Goal: Task Accomplishment & Management: Manage account settings

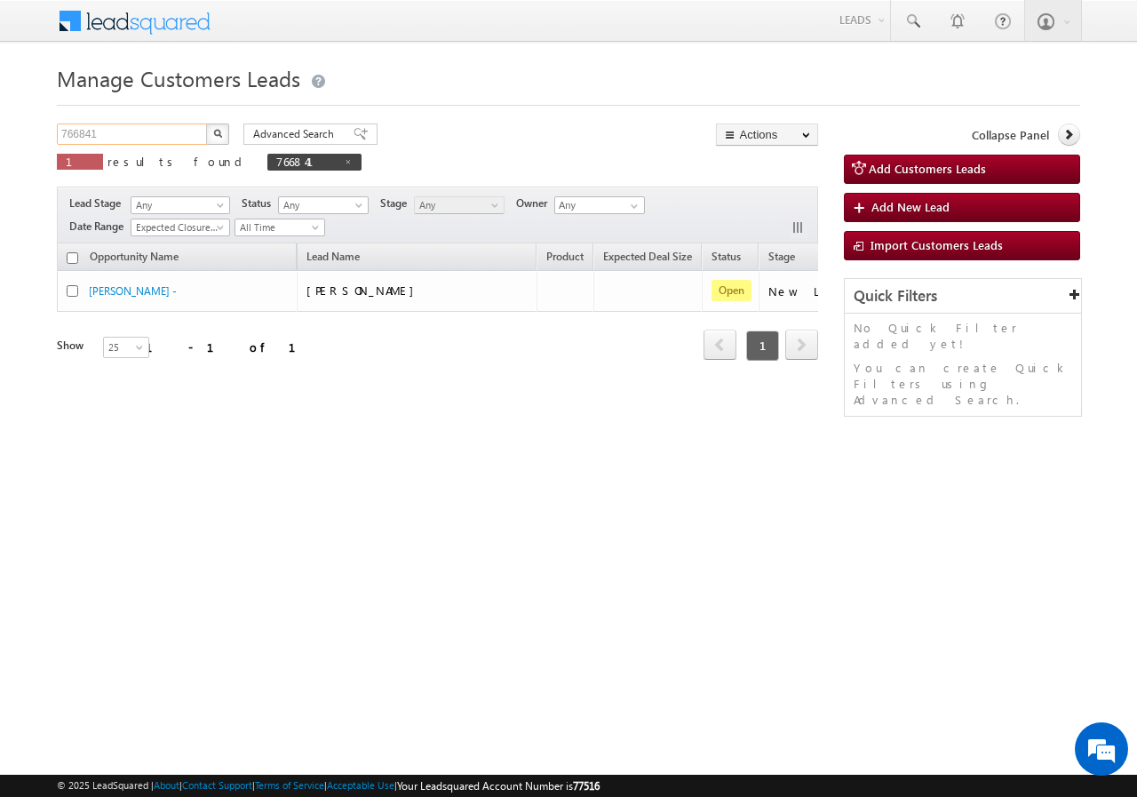
click at [155, 132] on input "766841" at bounding box center [133, 133] width 152 height 21
paste input "786"
type input "766786"
click at [219, 140] on button "button" at bounding box center [217, 133] width 23 height 21
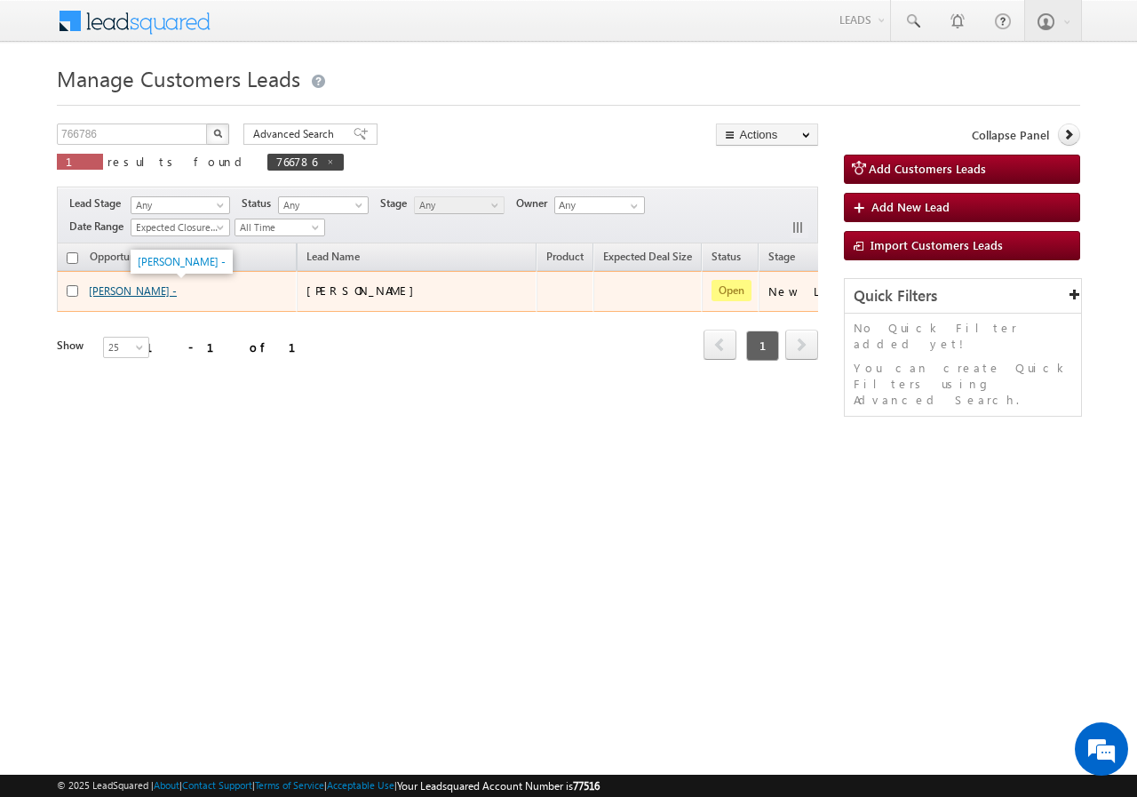
click at [116, 289] on link "Jitendra Minote -" at bounding box center [133, 290] width 88 height 13
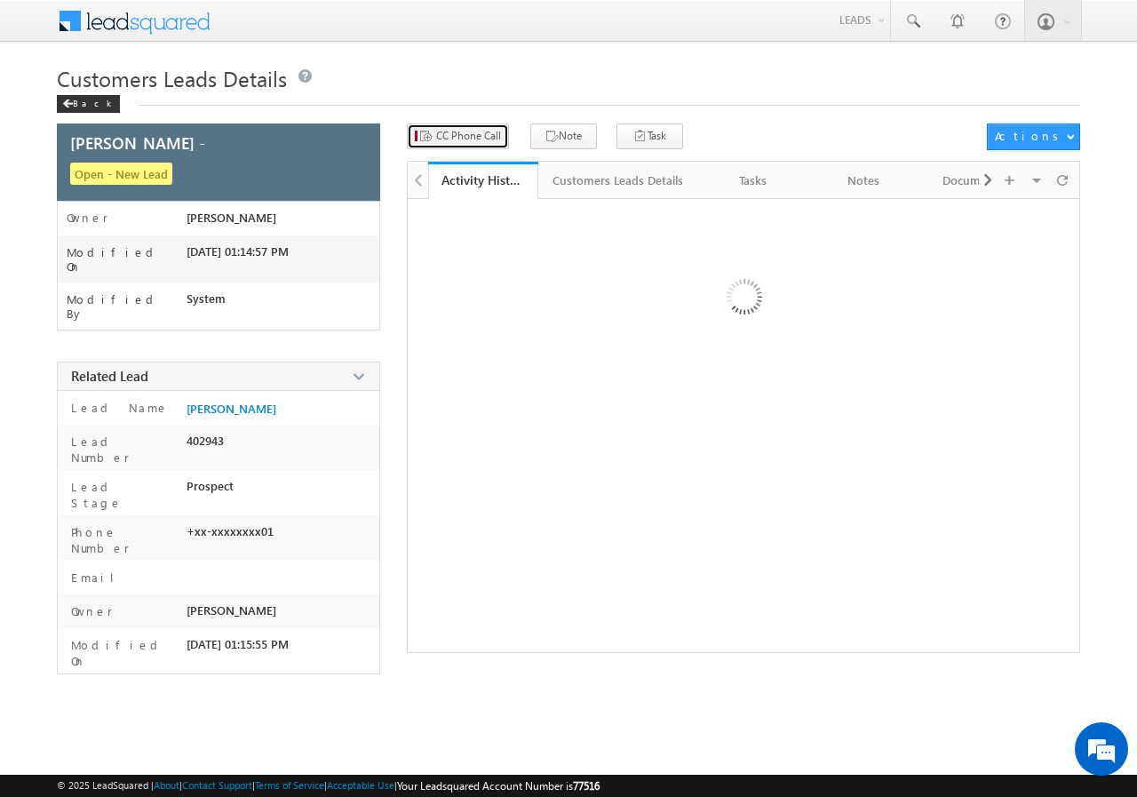
click at [470, 132] on span "CC Phone Call" at bounding box center [468, 136] width 65 height 16
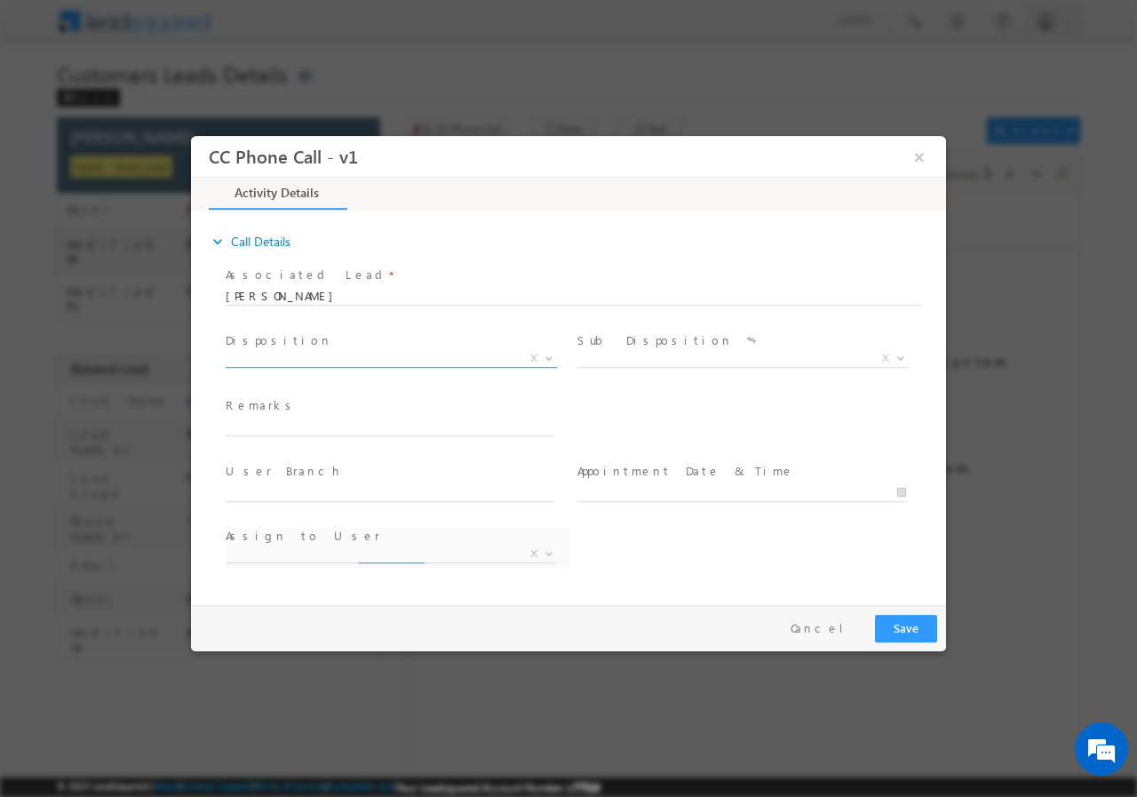
click at [362, 362] on span "X" at bounding box center [391, 358] width 331 height 18
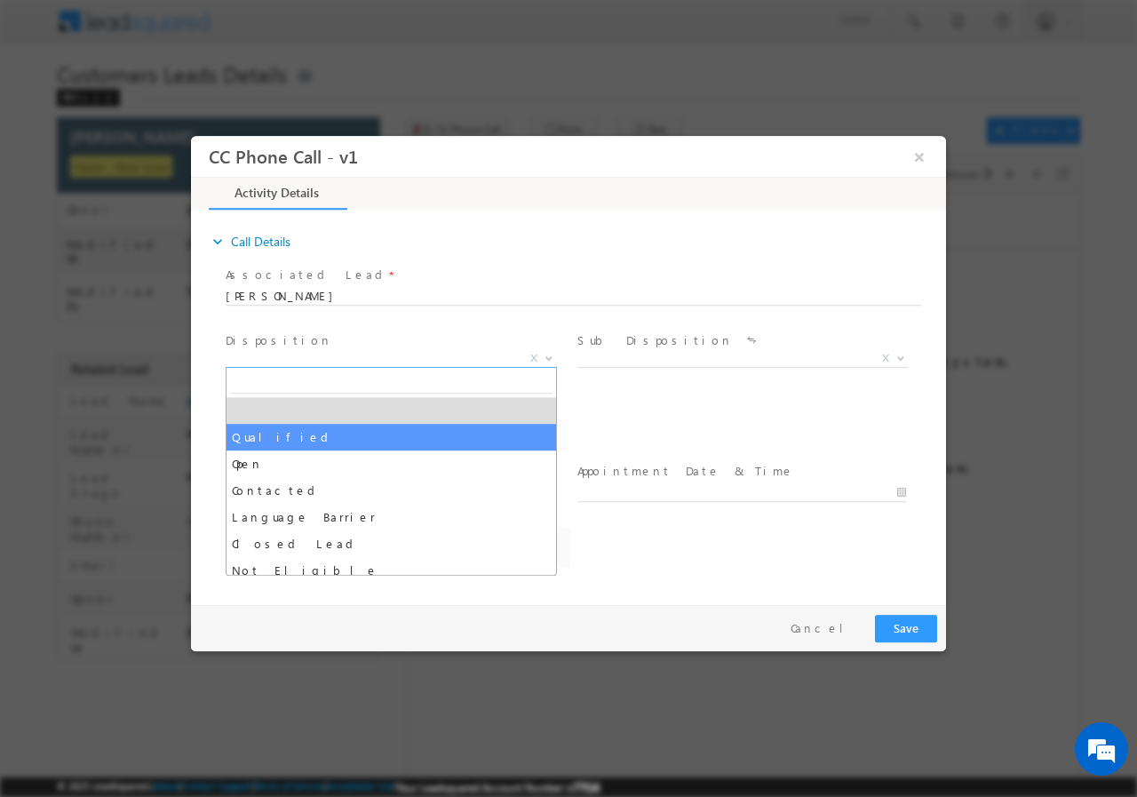
click at [312, 433] on input "text" at bounding box center [390, 427] width 329 height 18
select select "Qualified"
select select "deepak.pn@sgrlimited.in"
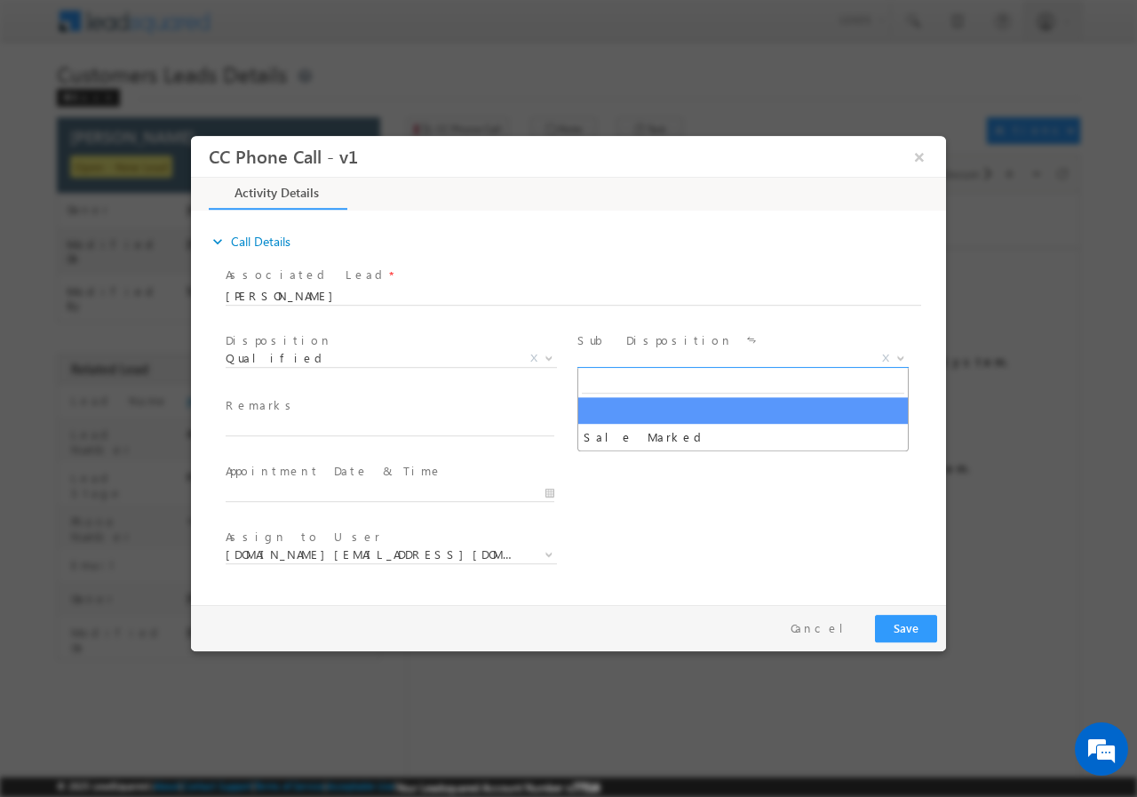
click at [655, 358] on span "X" at bounding box center [742, 358] width 331 height 18
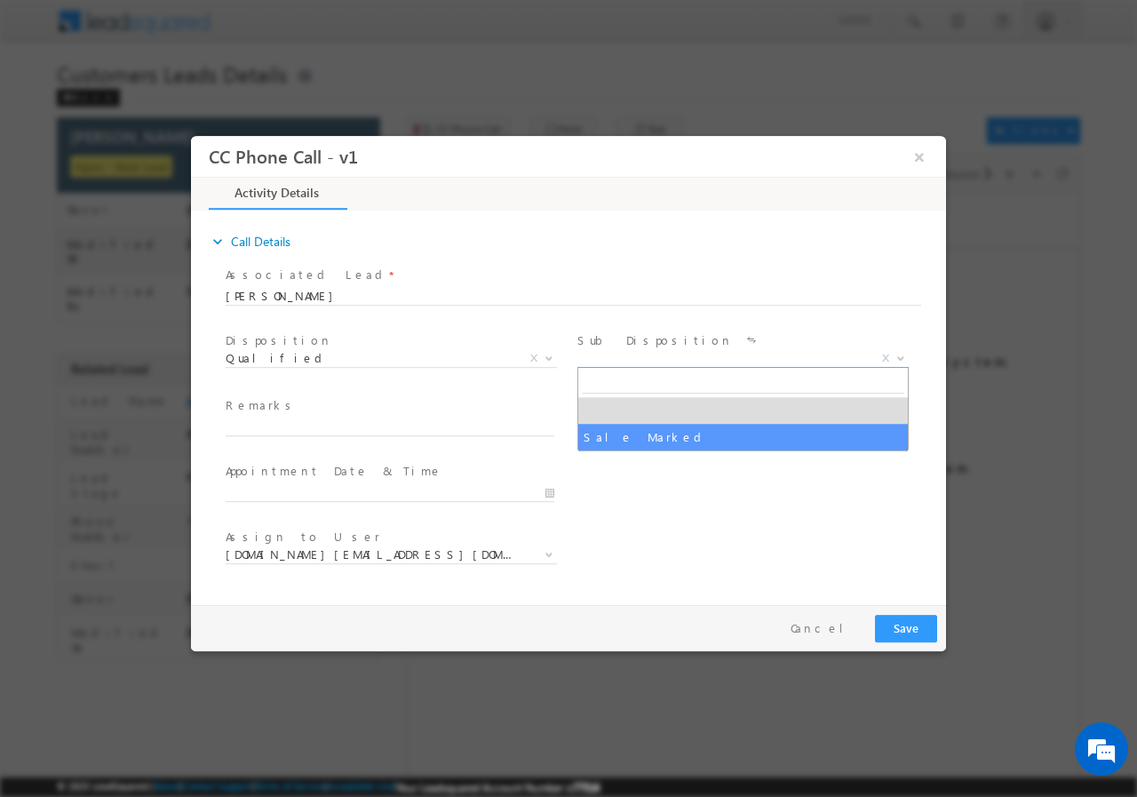
select select "Sale Marked"
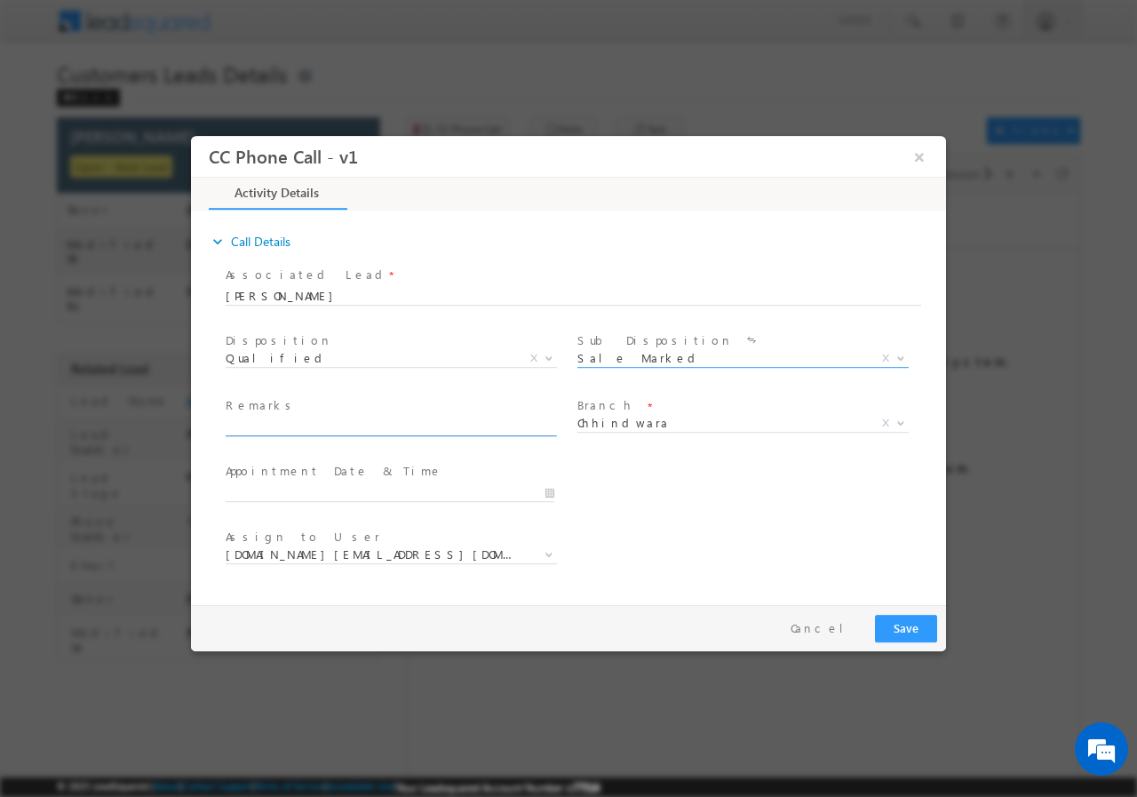
click at [356, 429] on input "text" at bounding box center [390, 427] width 329 height 18
paste input "766786//VB_Interested//Jitendra Minote//8770933601//P+C//loan req-5L// pv-5L// …"
type input "766786//VB_Interested//Jitendra Minote//8770933601//P+C//loan req-5L// pv-5L// …"
click at [557, 491] on div at bounding box center [398, 491] width 345 height 21
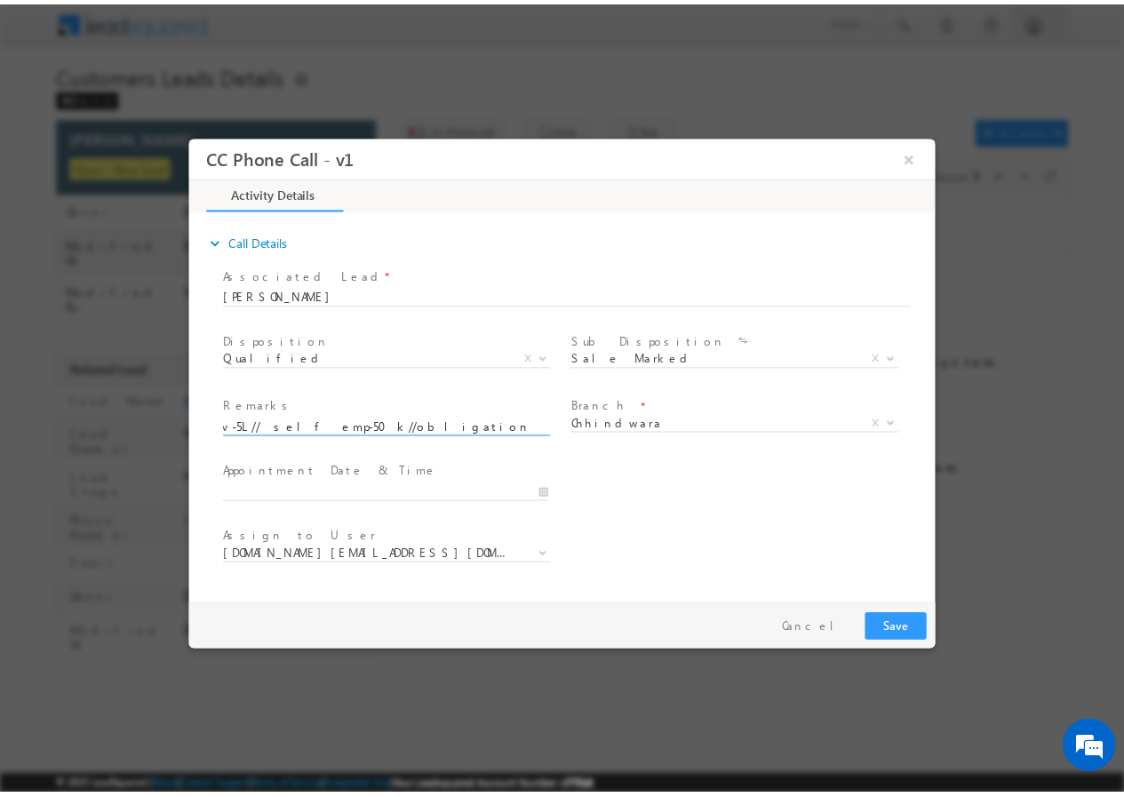
scroll to position [0, 0]
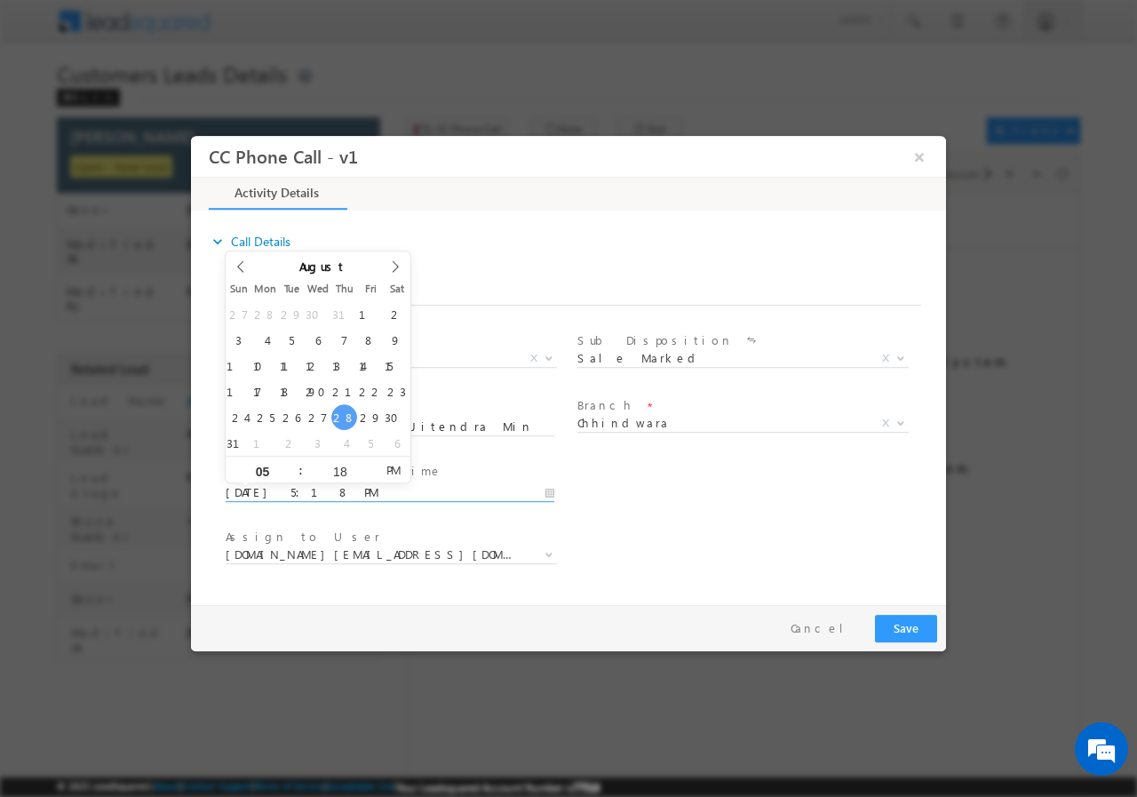
click at [545, 488] on input "08/28/2025 5:18 PM" at bounding box center [390, 492] width 329 height 18
type input "08/28/2025 4:18 PM"
type input "04"
click at [297, 473] on span at bounding box center [293, 475] width 12 height 13
type input "08/28/2025 3:18 PM"
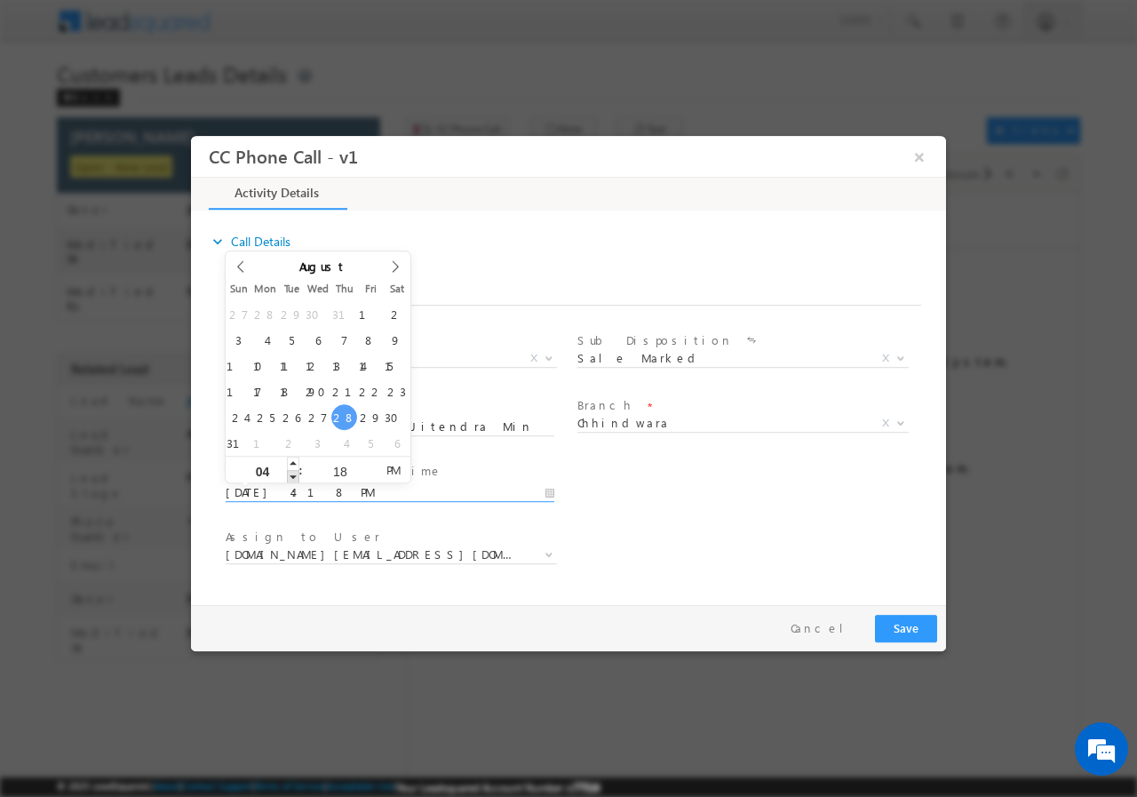
type input "03"
click at [297, 473] on span at bounding box center [293, 475] width 12 height 13
type input "08/28/2025 2:18 PM"
type input "02"
click at [297, 473] on span at bounding box center [293, 475] width 12 height 13
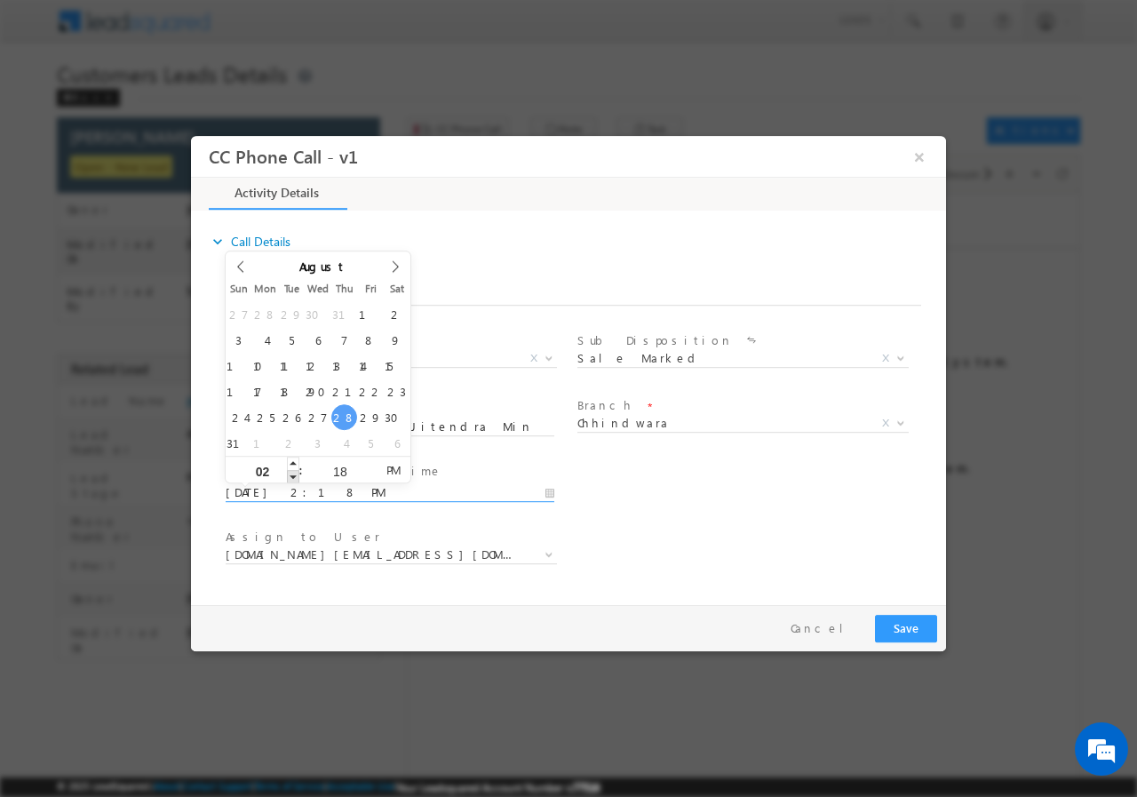
type input "08/28/2025 1:18 PM"
type input "01"
click at [297, 473] on span at bounding box center [293, 475] width 12 height 13
type input "08/28/2025 12:18 PM"
type input "12"
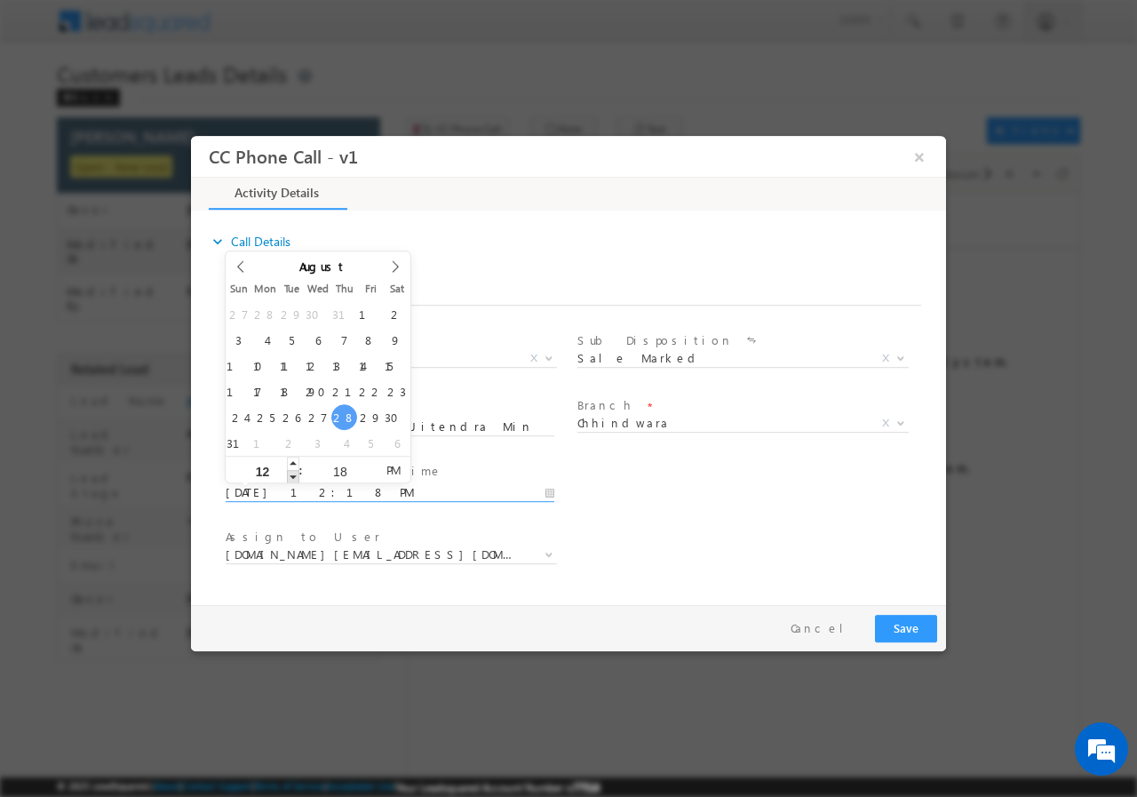
click at [297, 473] on span at bounding box center [293, 475] width 12 height 13
click at [337, 470] on input "18" at bounding box center [340, 471] width 74 height 12
click at [338, 469] on input "18" at bounding box center [340, 471] width 74 height 12
type input "00"
type input "08/29/2025 12:00 PM"
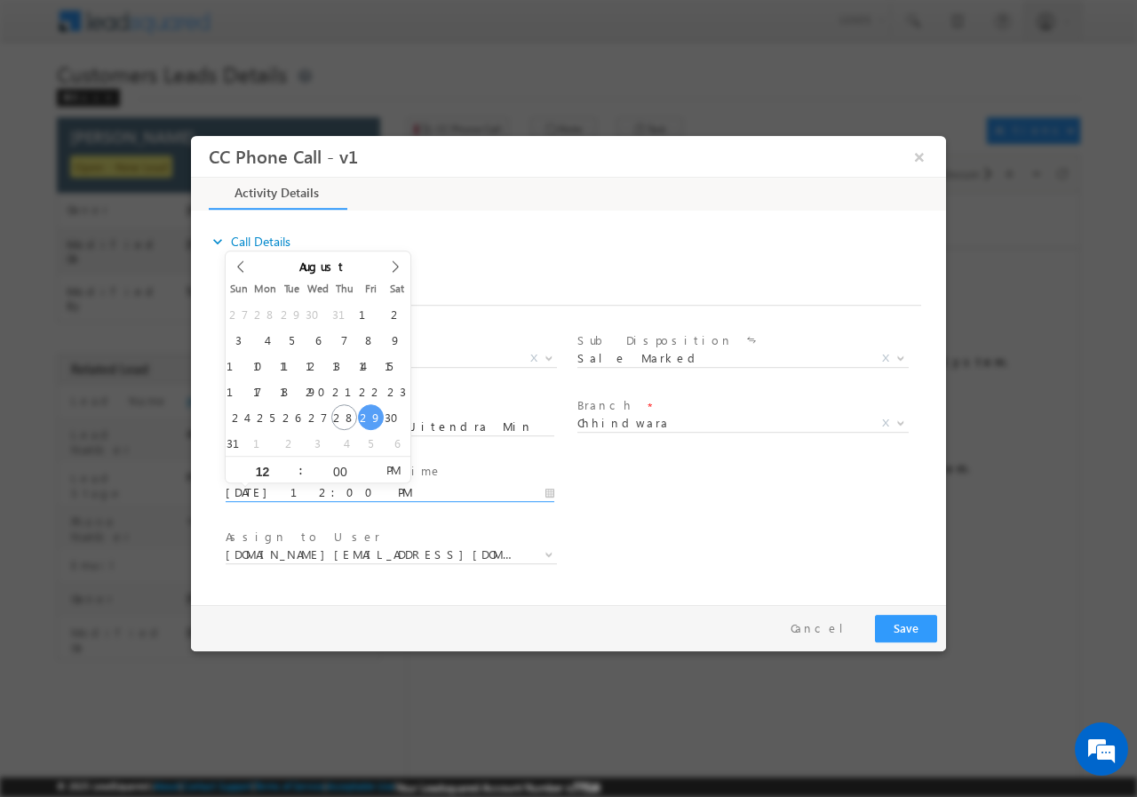
type input "00"
click at [419, 553] on span "deepak.pn@sgrlimited.in" at bounding box center [370, 553] width 289 height 16
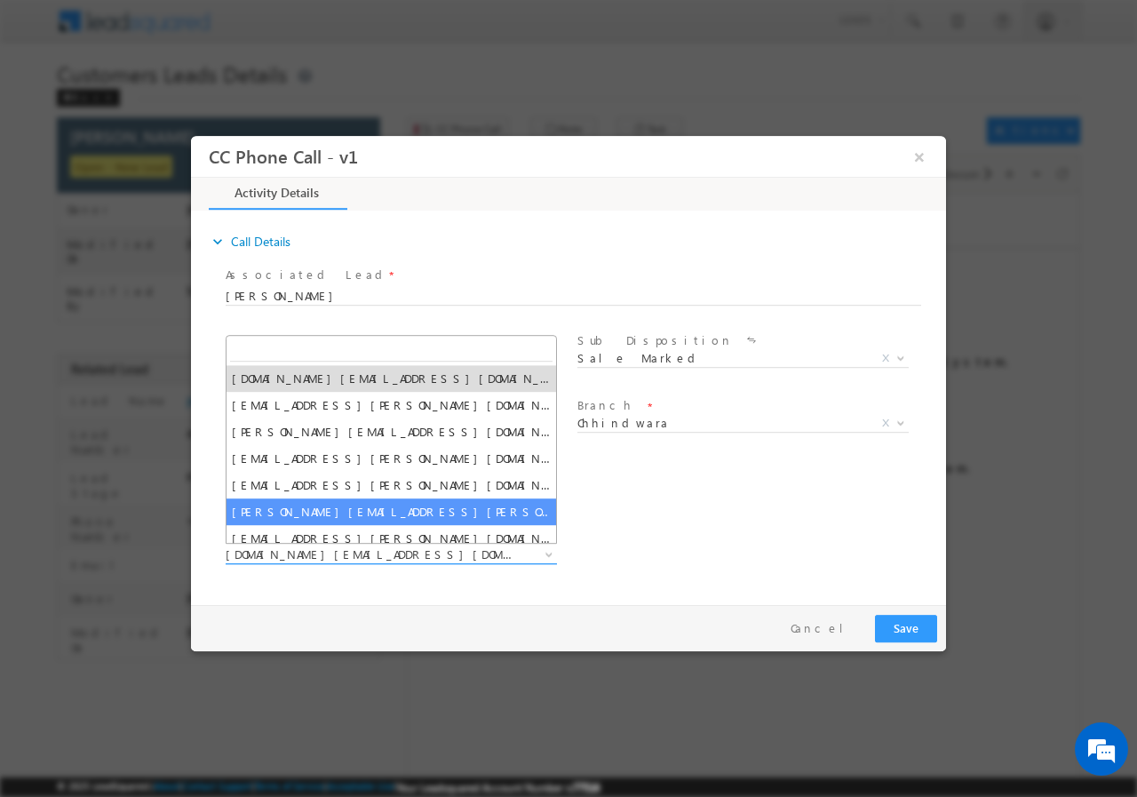
paste input "shivnarayan.dehariya@sgrlimited.in"
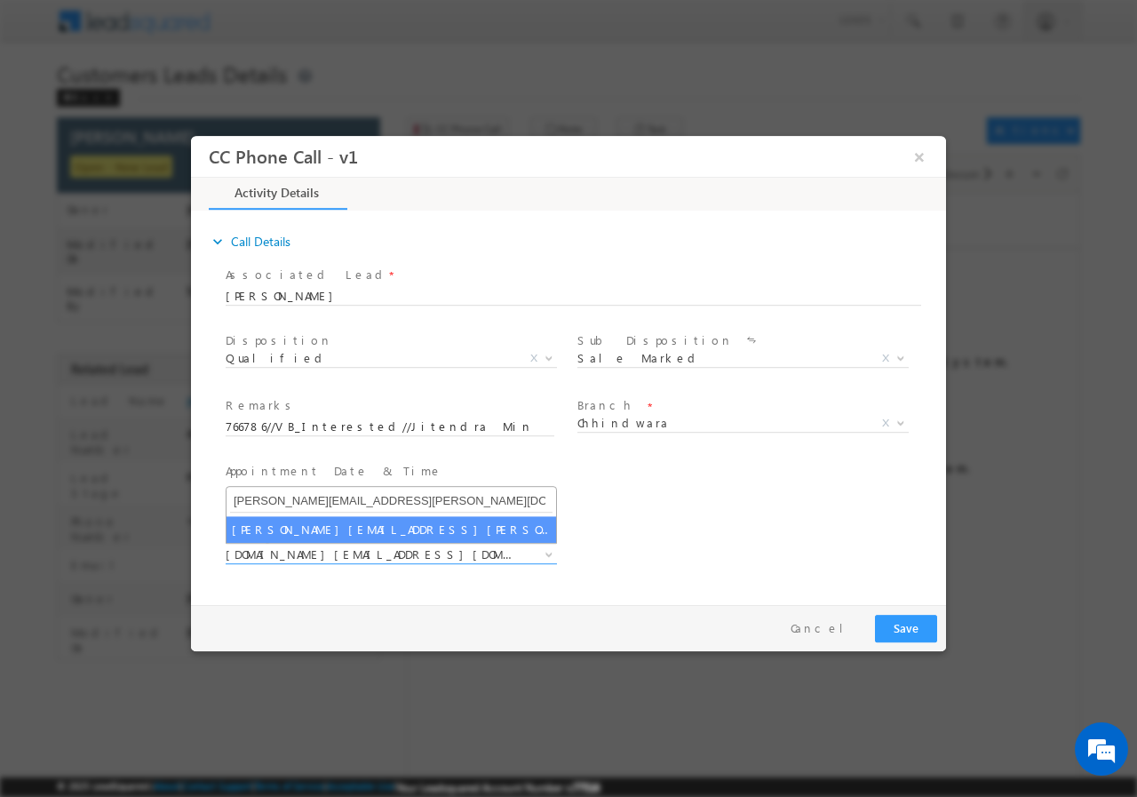
type input "shivnarayan.dehariya@sgrlimited.in"
select select "shivnarayan.dehariya@sgrlimited.in"
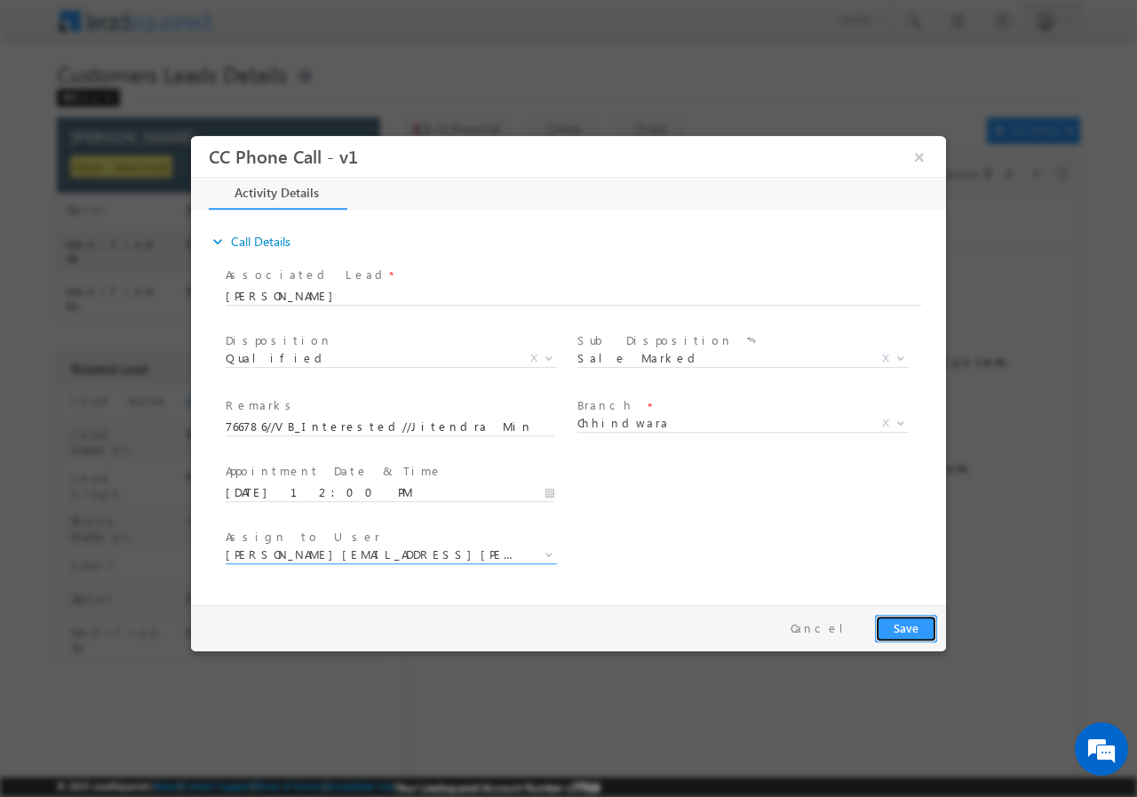
click at [896, 629] on button "Save" at bounding box center [906, 628] width 62 height 28
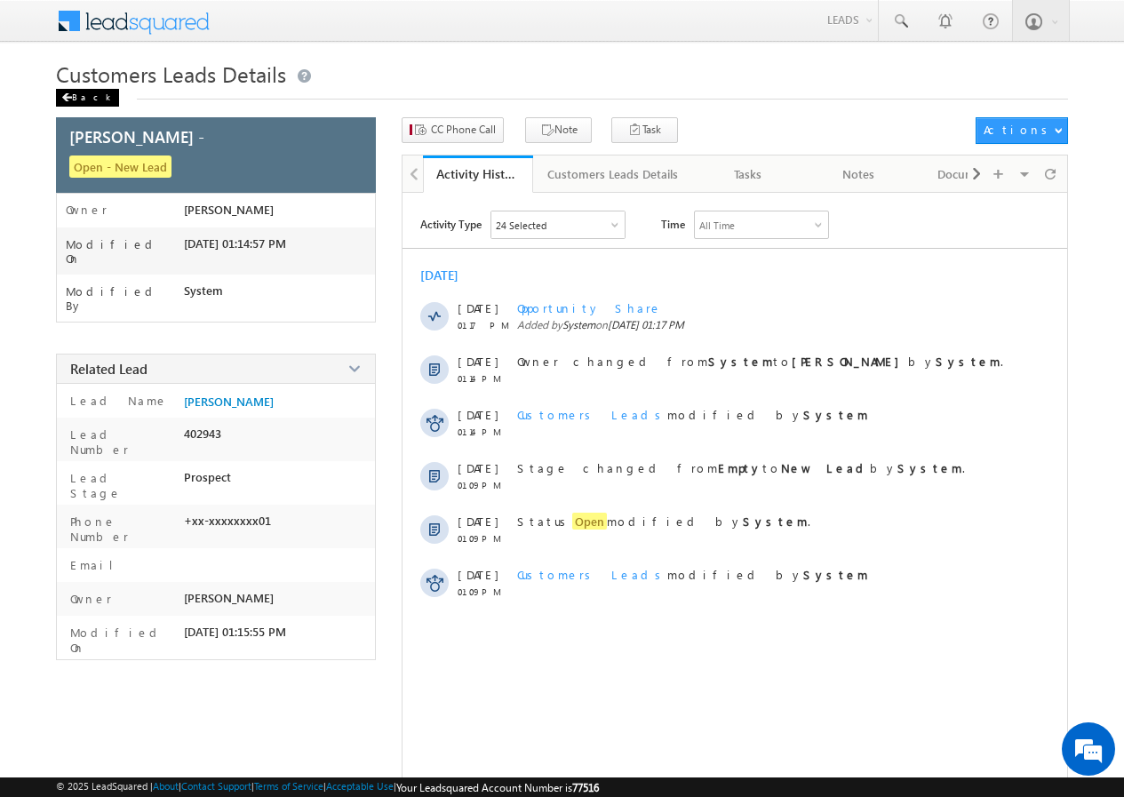
click at [75, 91] on div "Back" at bounding box center [87, 98] width 63 height 18
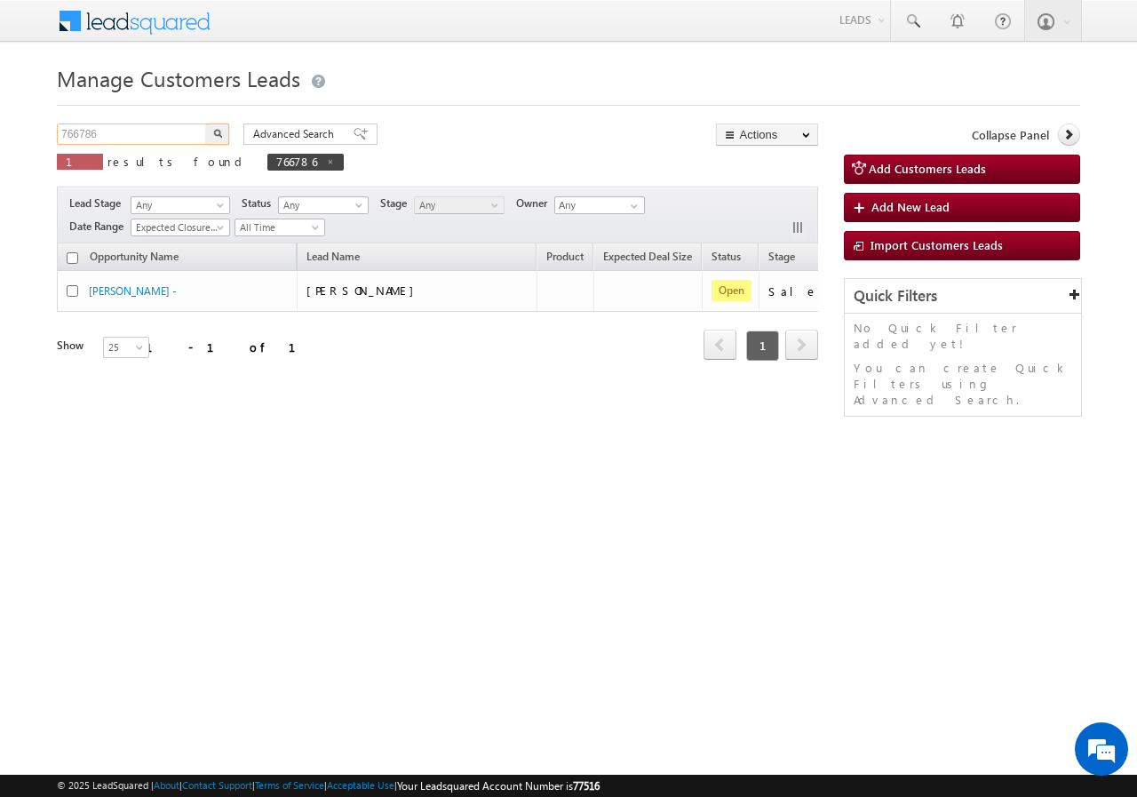
click at [126, 137] on input "766786" at bounding box center [133, 133] width 152 height 21
paste input "7707"
type input "767707"
click at [223, 135] on button "button" at bounding box center [217, 133] width 23 height 21
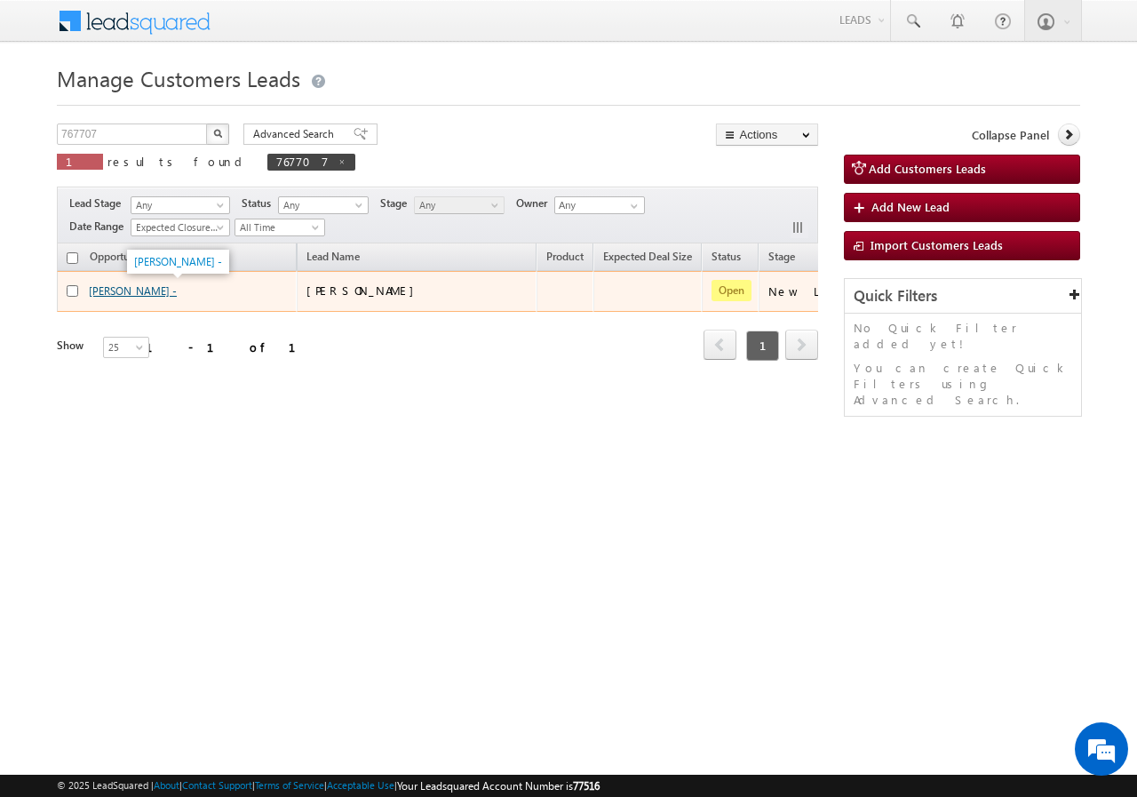
click at [124, 291] on link "Nanakram Nayak -" at bounding box center [133, 290] width 88 height 13
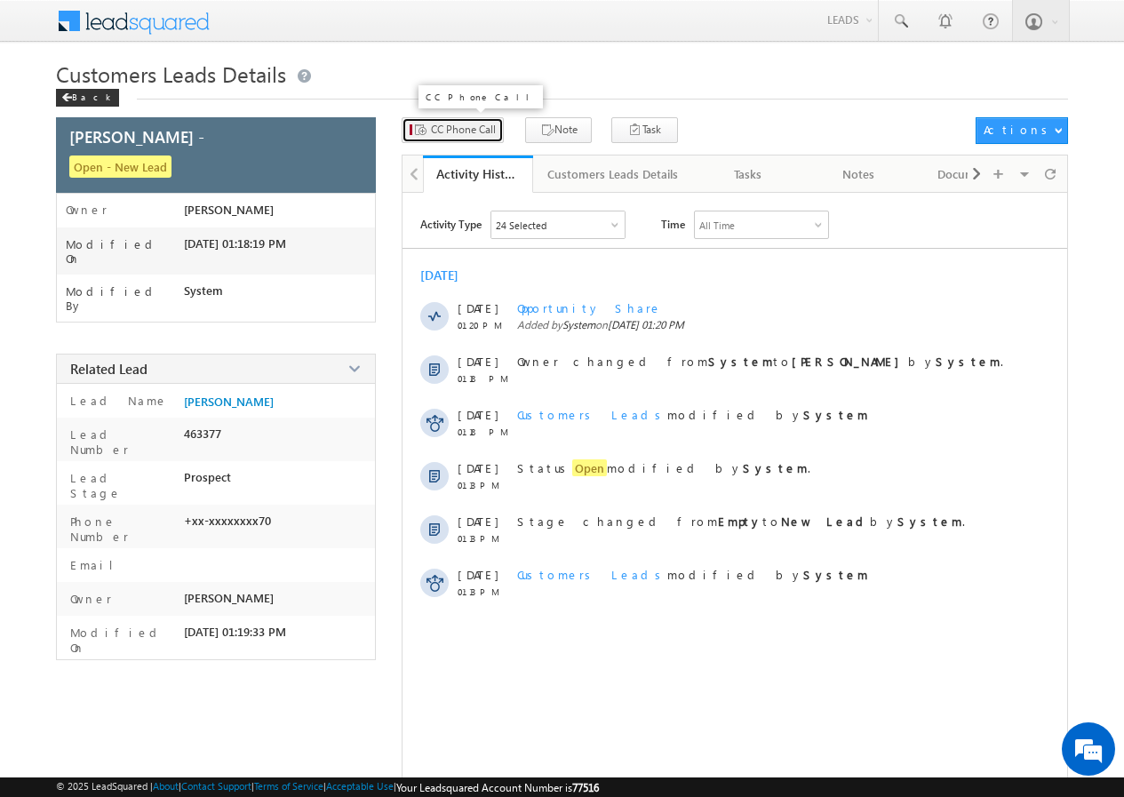
click at [456, 137] on span "CC Phone Call" at bounding box center [463, 130] width 65 height 16
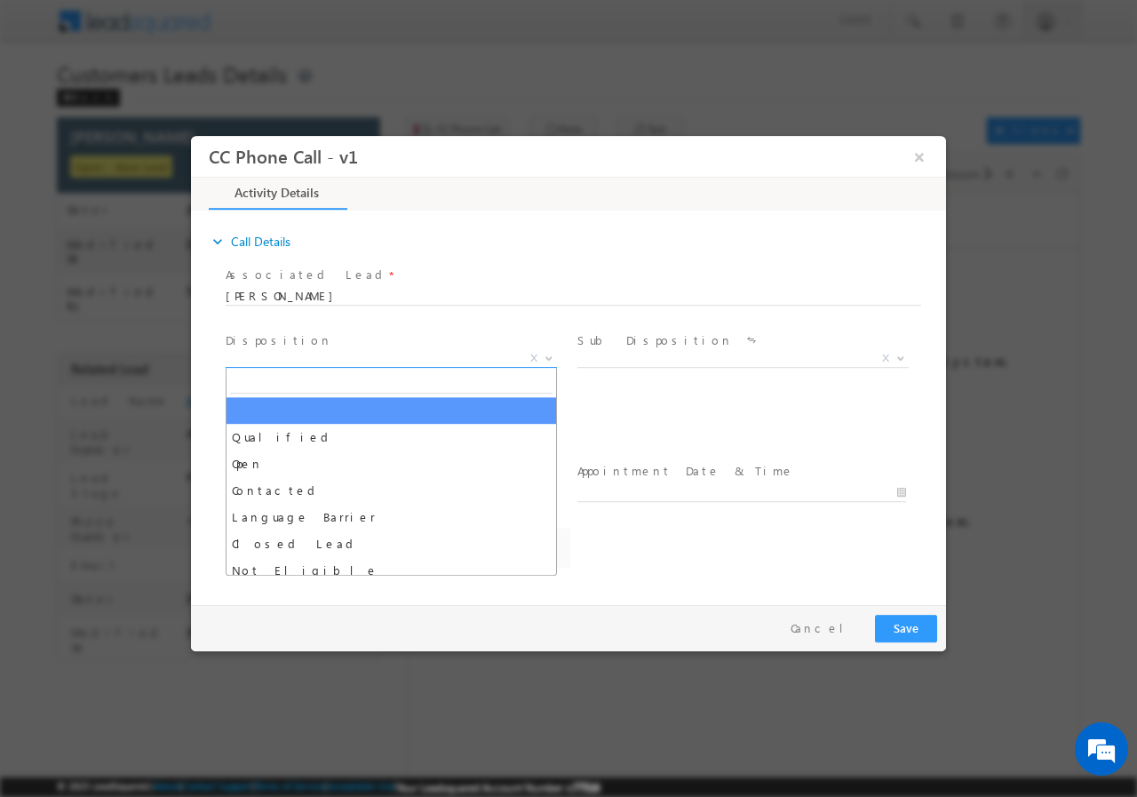
click at [301, 349] on span "X" at bounding box center [391, 358] width 331 height 18
click at [300, 358] on span "X" at bounding box center [391, 358] width 331 height 18
select select "[PERSON_NAME][EMAIL_ADDRESS][PERSON_NAME][DOMAIN_NAME]"
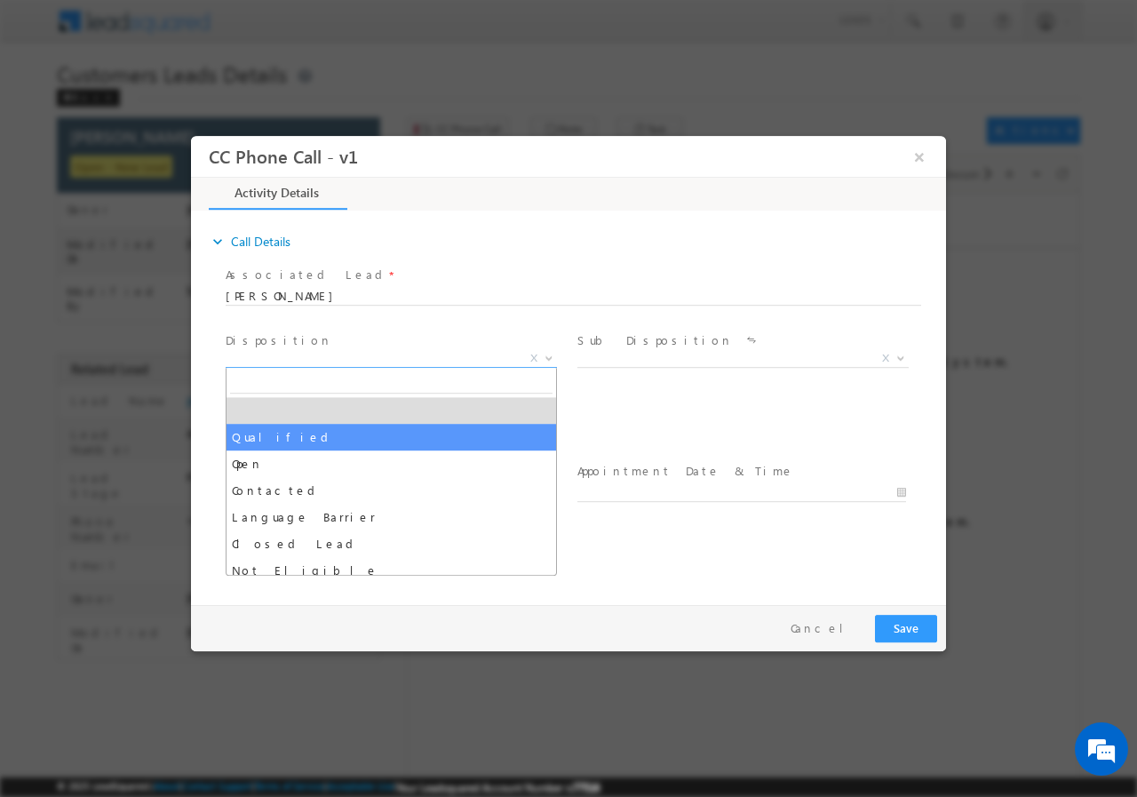
select select "Qualified"
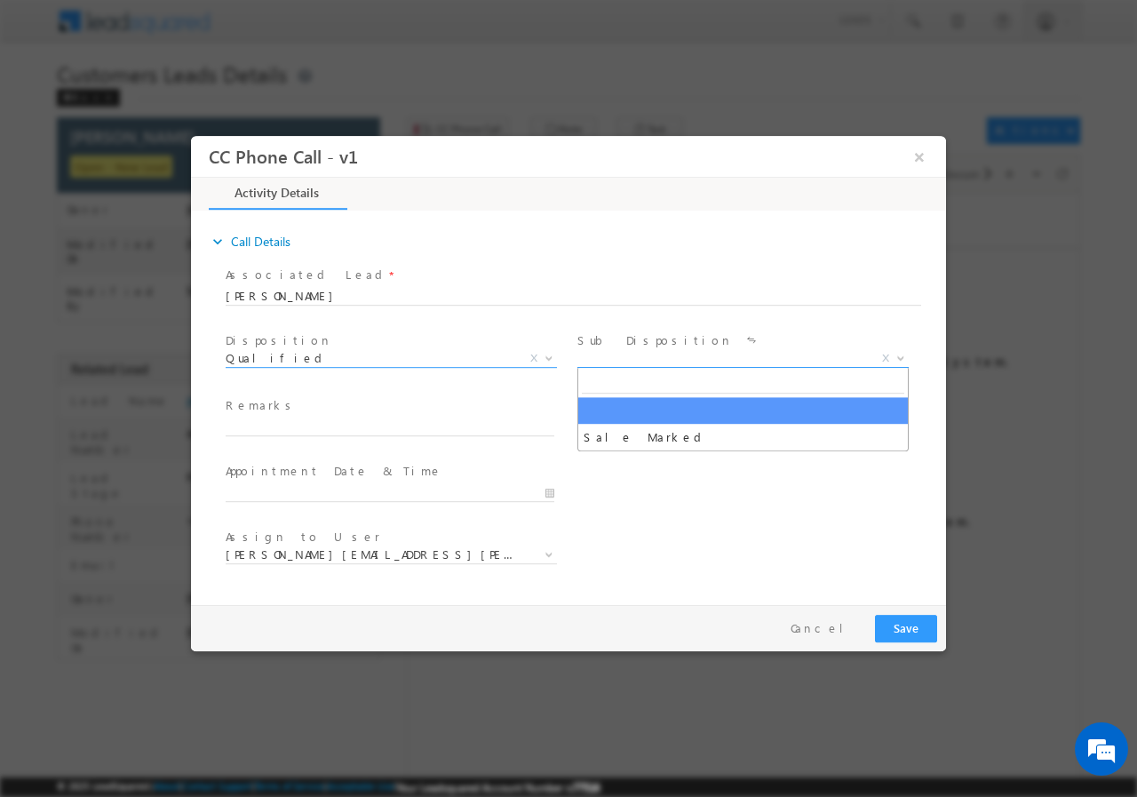
click at [633, 359] on span "X" at bounding box center [742, 358] width 331 height 18
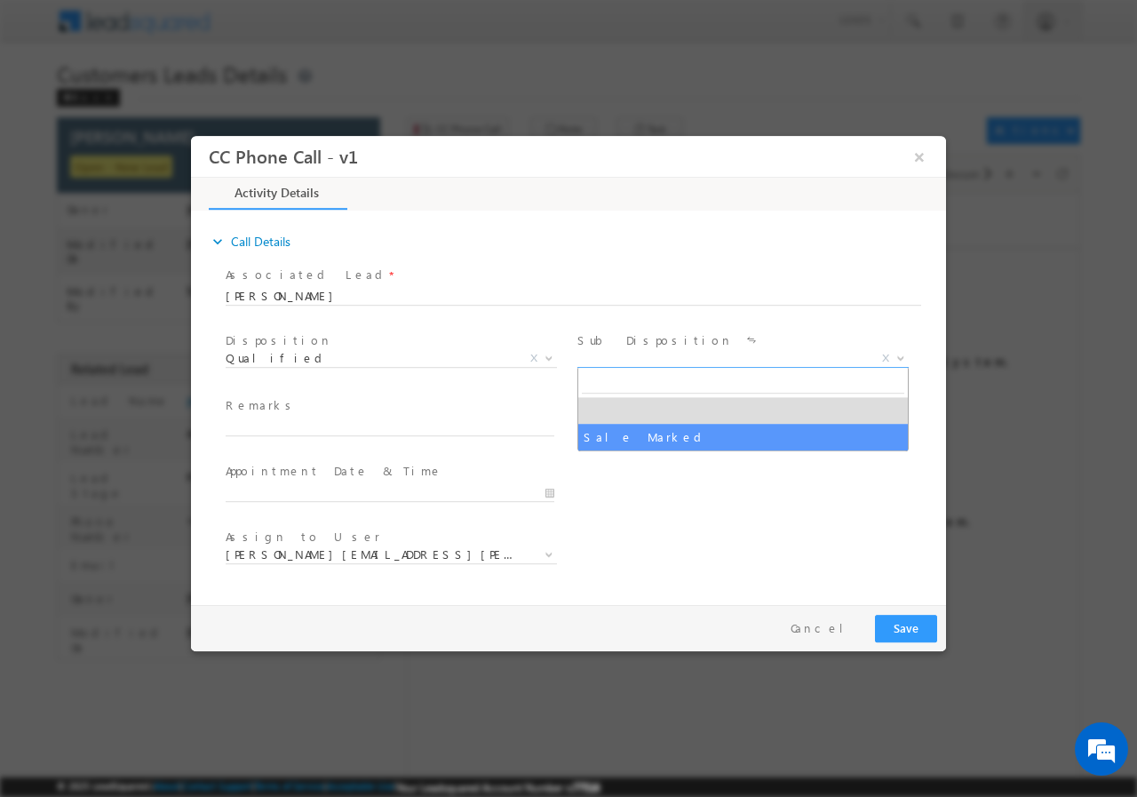
select select "Sale Marked"
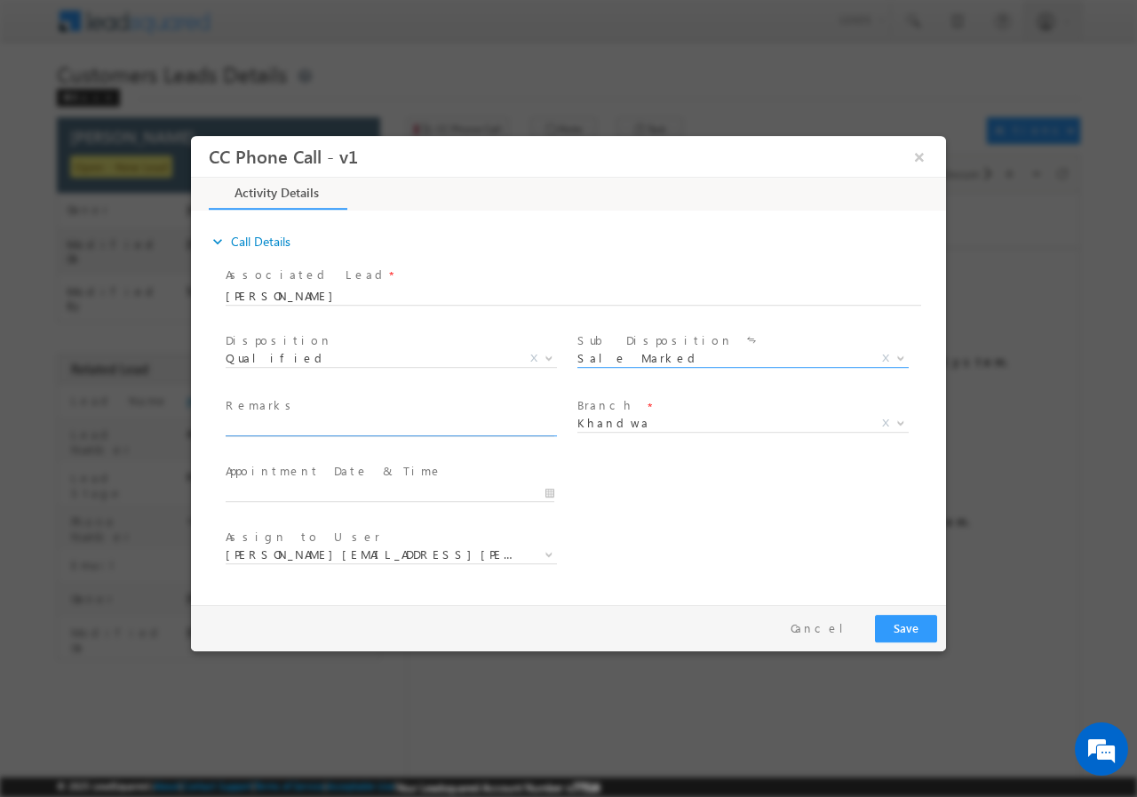
click at [324, 422] on input "text" at bounding box center [390, 427] width 329 height 18
paste input "767707//VB_KnowMore//Nanakram Nayak//7489803870// lap// loan req-10L// salary-2…"
type input "767707//VB_KnowMore//Nanakram Nayak//7489803870// lap// loan req-10L// salary-2…"
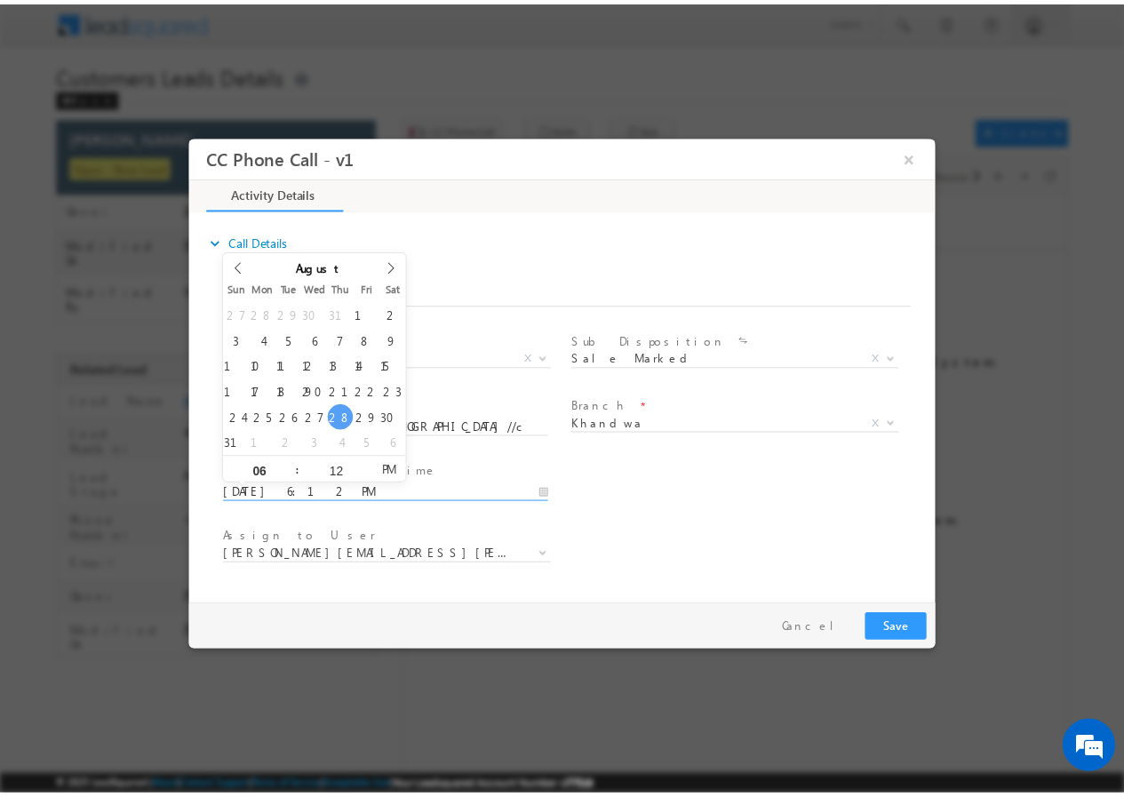
scroll to position [0, 0]
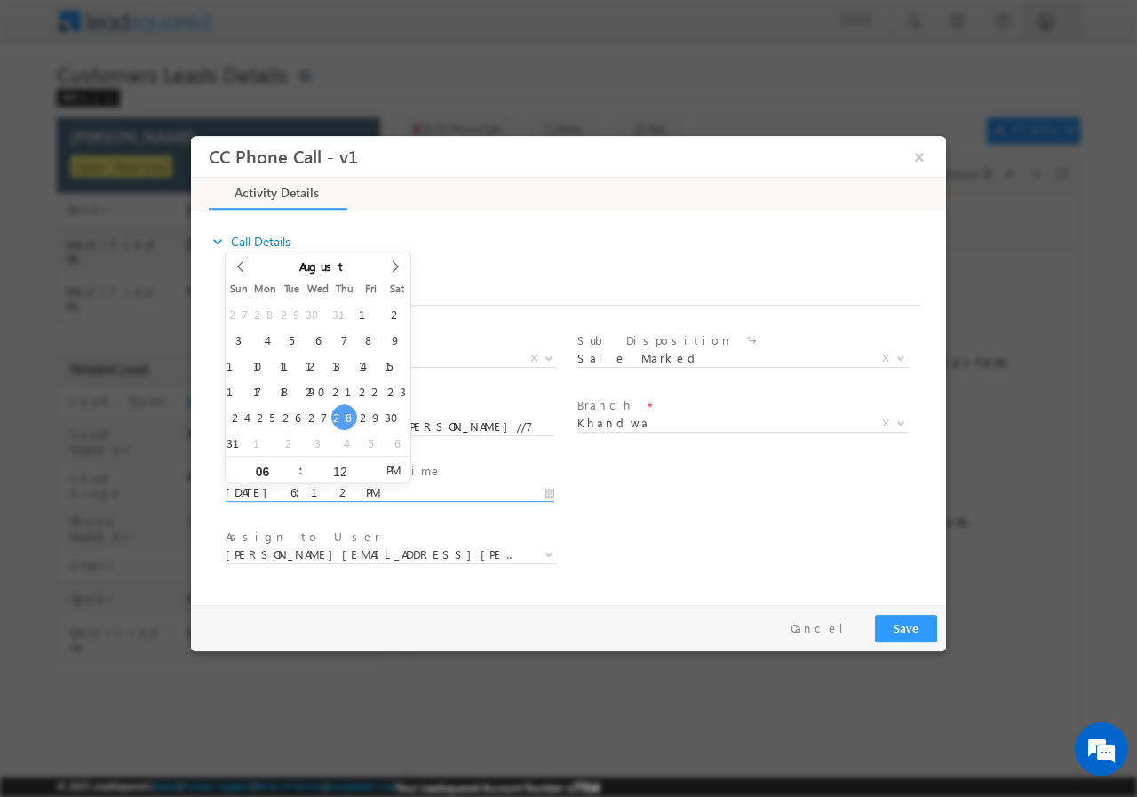
click at [548, 493] on input "08/28/2025 6:12 PM" at bounding box center [390, 492] width 329 height 18
type input "08/29/2025 5:12 PM"
type input "05"
click at [290, 473] on span at bounding box center [293, 475] width 12 height 13
type input "08/29/2025 4:12 PM"
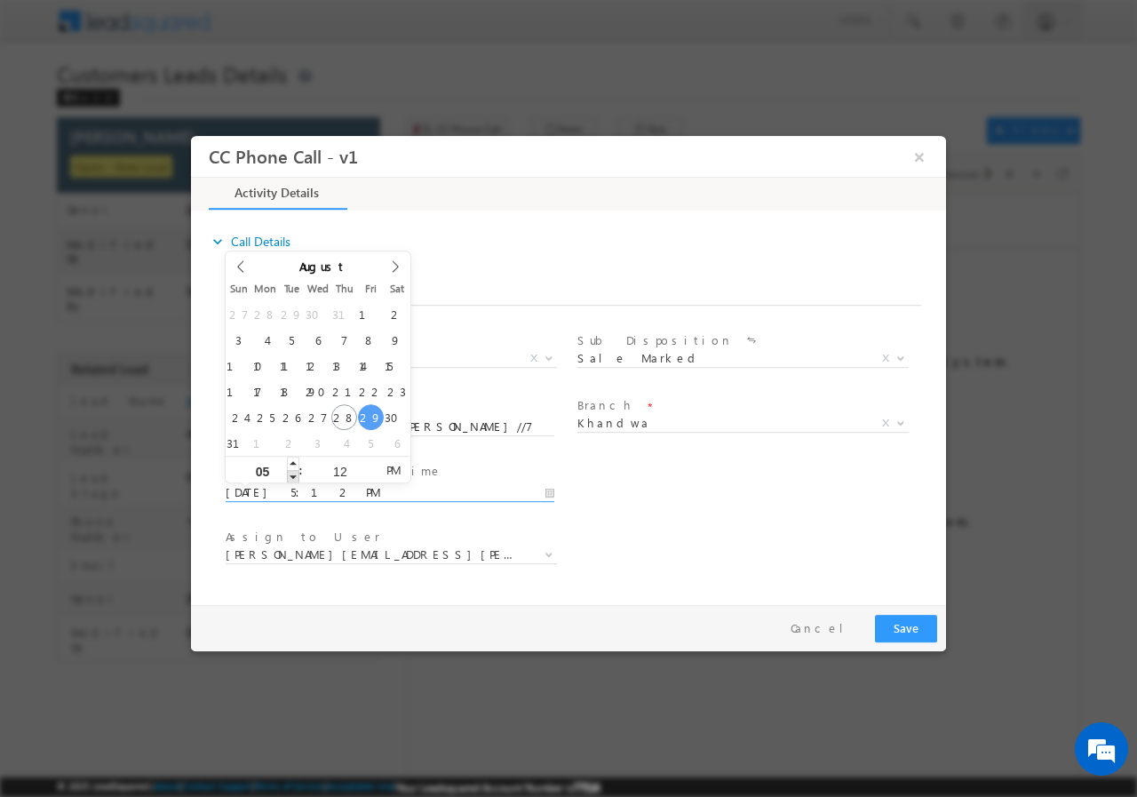
type input "04"
click at [290, 473] on span at bounding box center [293, 475] width 12 height 13
type input "08/29/2025 3:12 PM"
type input "03"
click at [290, 473] on span at bounding box center [293, 475] width 12 height 13
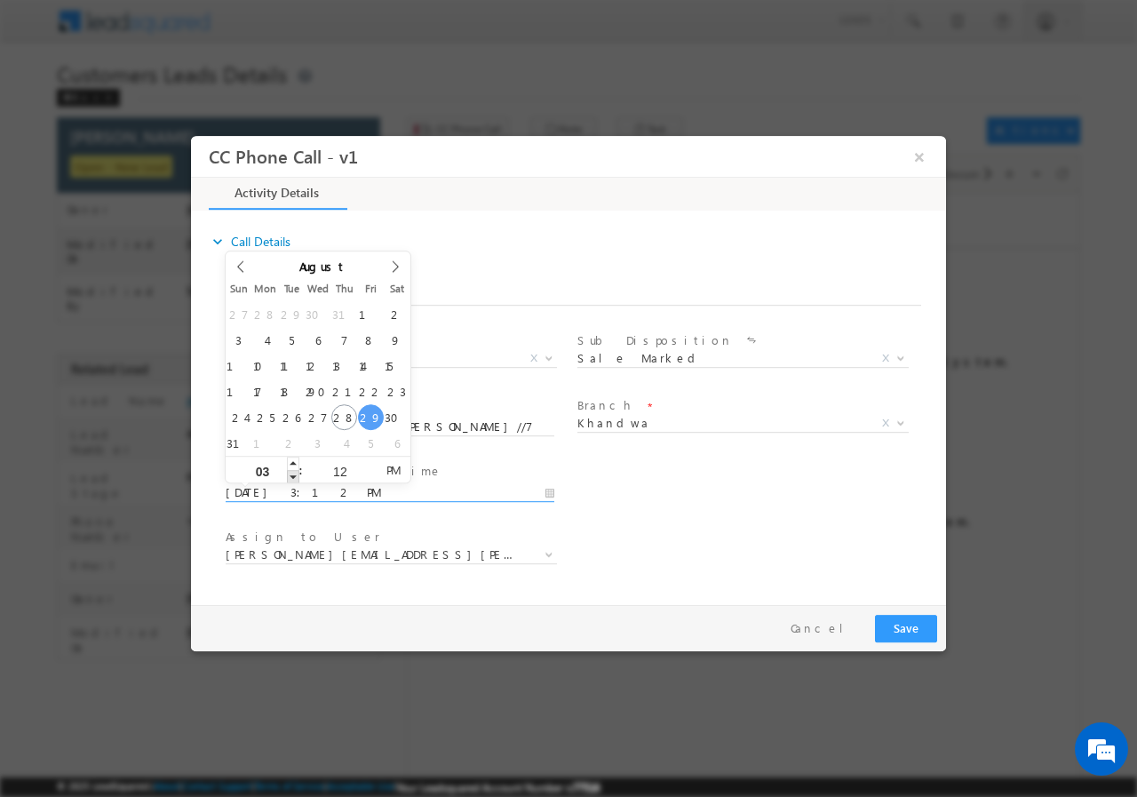
type input "08/29/2025 2:12 PM"
type input "02"
click at [290, 473] on span at bounding box center [293, 475] width 12 height 13
type input "08/29/2025 1:12 PM"
type input "01"
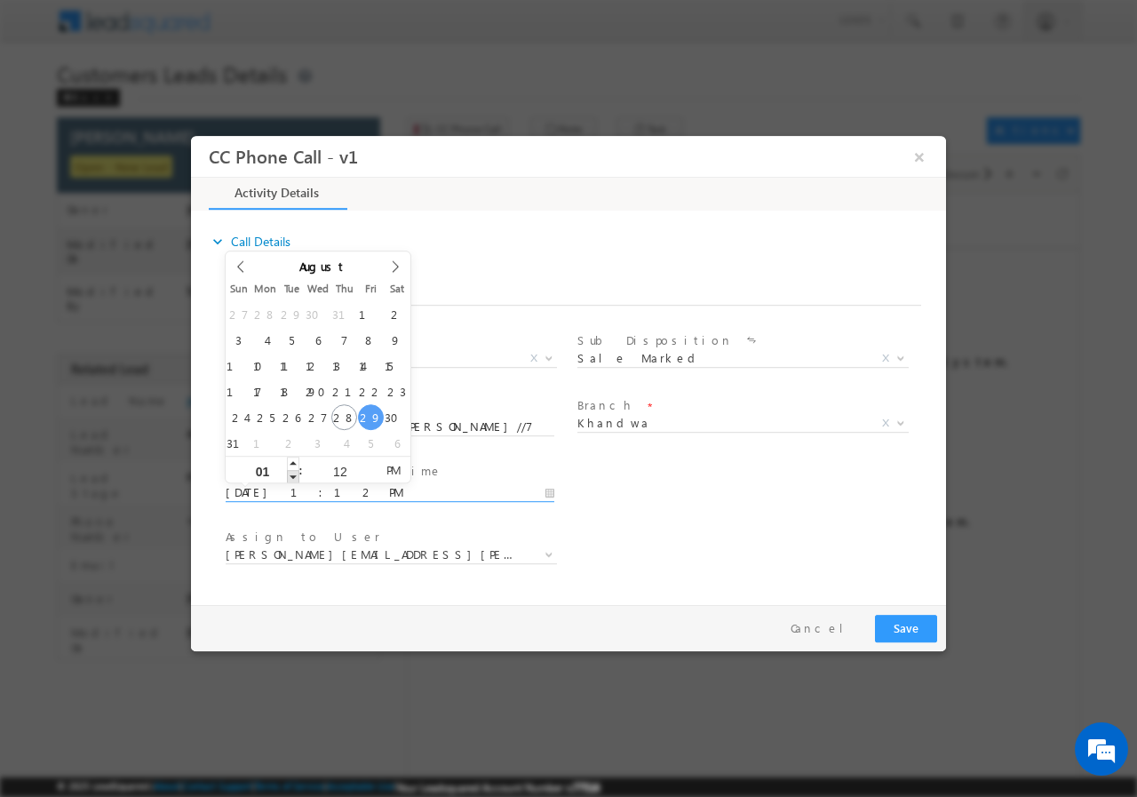
click at [290, 473] on span at bounding box center [293, 475] width 12 height 13
type input "08/29/2025 12:12 PM"
type input "12"
click at [290, 473] on span at bounding box center [293, 475] width 12 height 13
click at [336, 470] on input "12" at bounding box center [340, 471] width 74 height 12
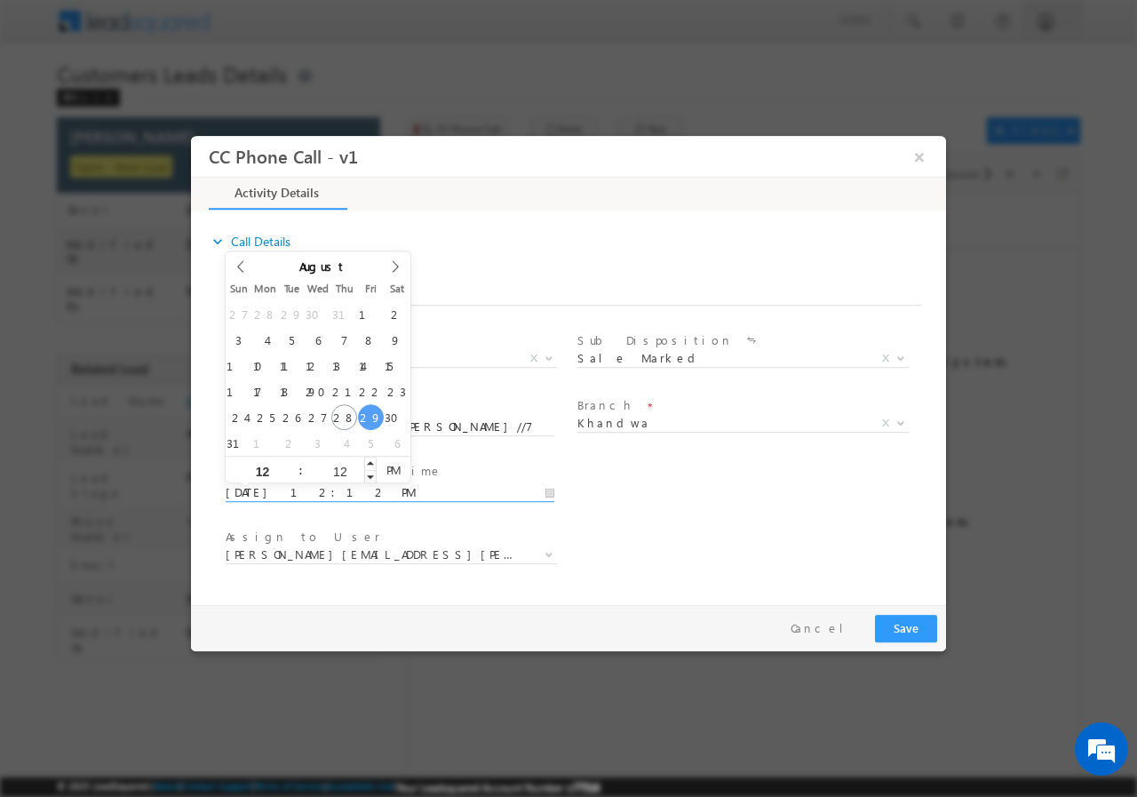
click at [336, 470] on input "12" at bounding box center [340, 471] width 74 height 12
type input "00"
type input "08/29/2025 12:00 PM"
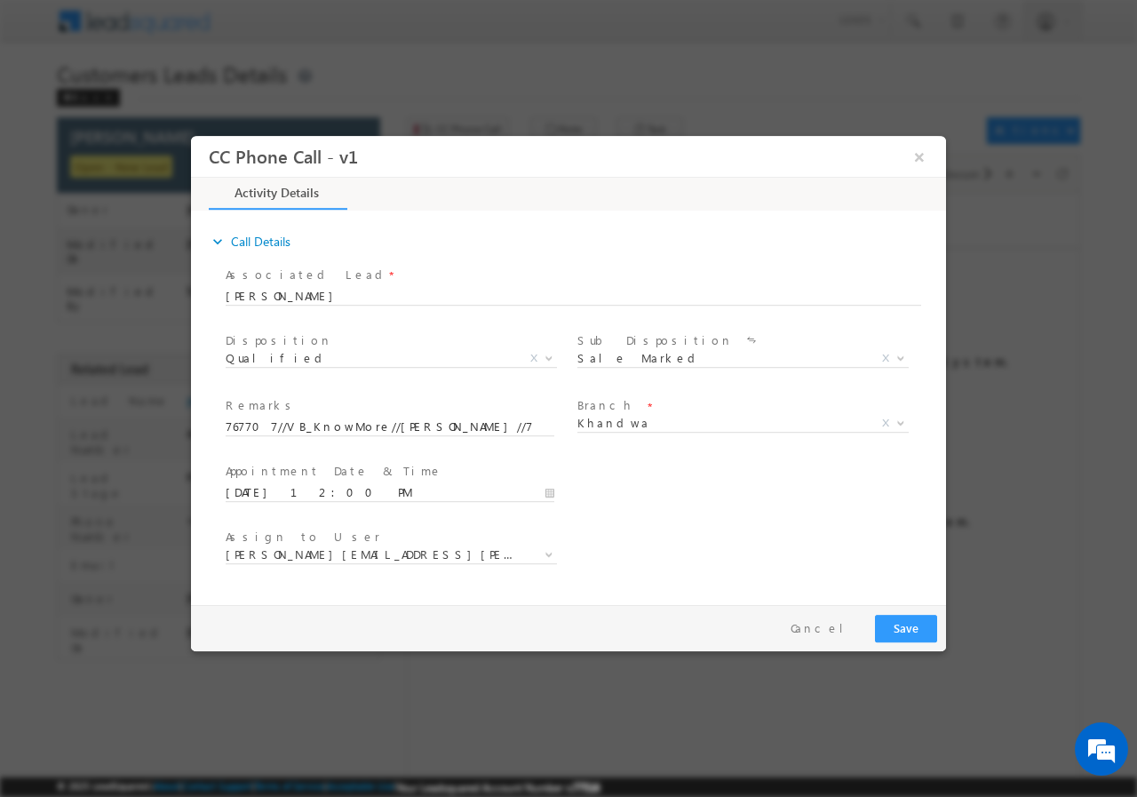
click at [736, 499] on div "User Branch * Appointment Date & Time * 08/29/2025 12:00 PM" at bounding box center [584, 491] width 724 height 66
click at [391, 560] on span "[PERSON_NAME][EMAIL_ADDRESS][PERSON_NAME][DOMAIN_NAME]" at bounding box center [370, 553] width 289 height 16
type input "m"
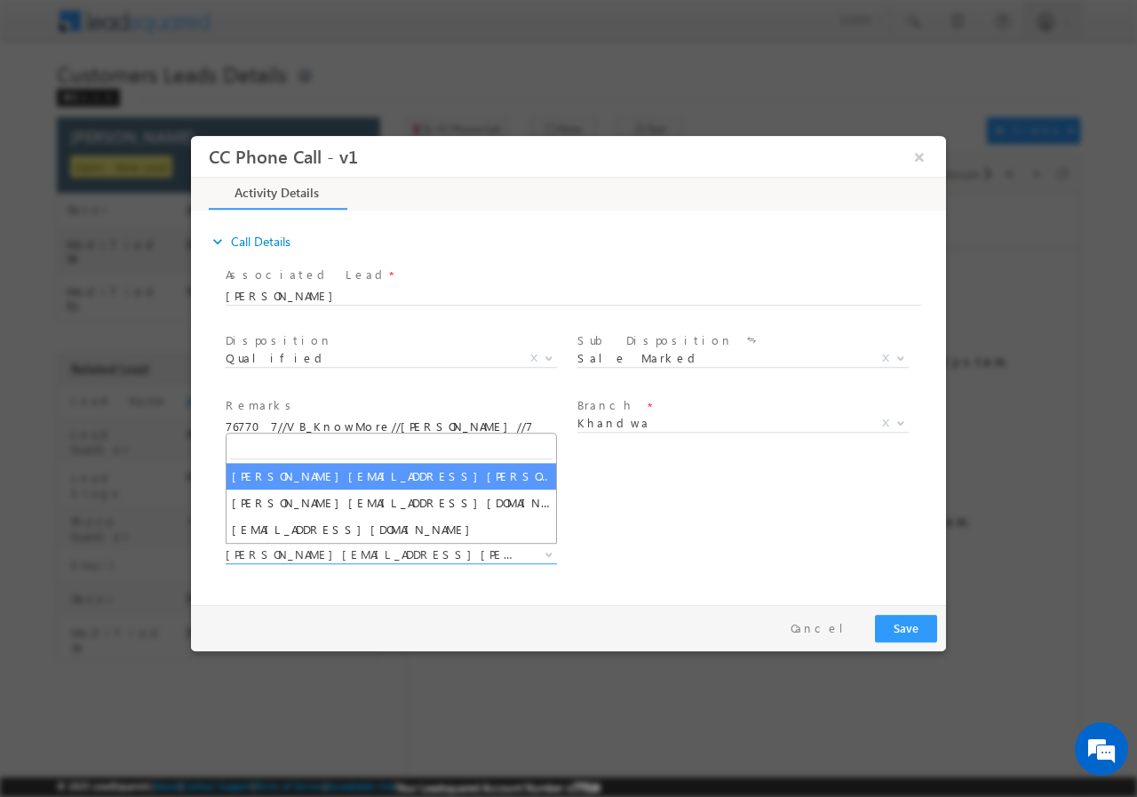
click at [770, 533] on div "Associated Lead * Nanakram Nayak Nanakram Nayak Would you like to fill field va…" at bounding box center [577, 425] width 737 height 328
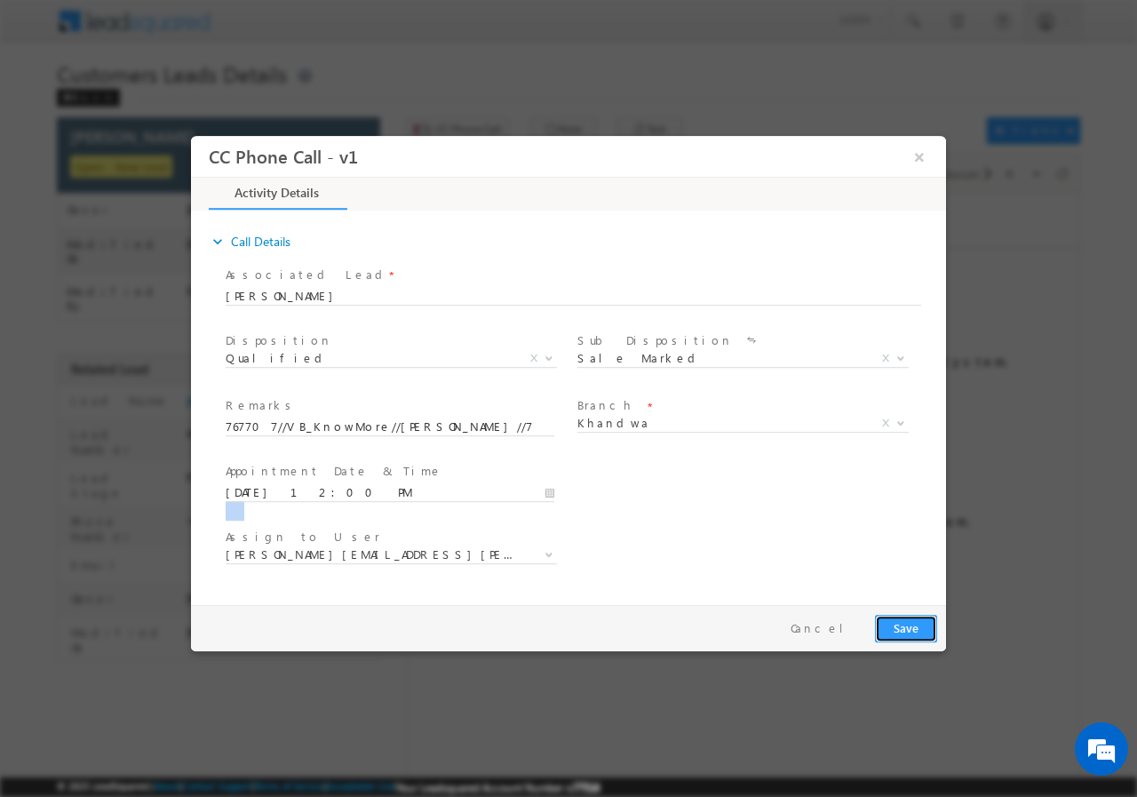
click at [919, 629] on button "Save" at bounding box center [906, 628] width 62 height 28
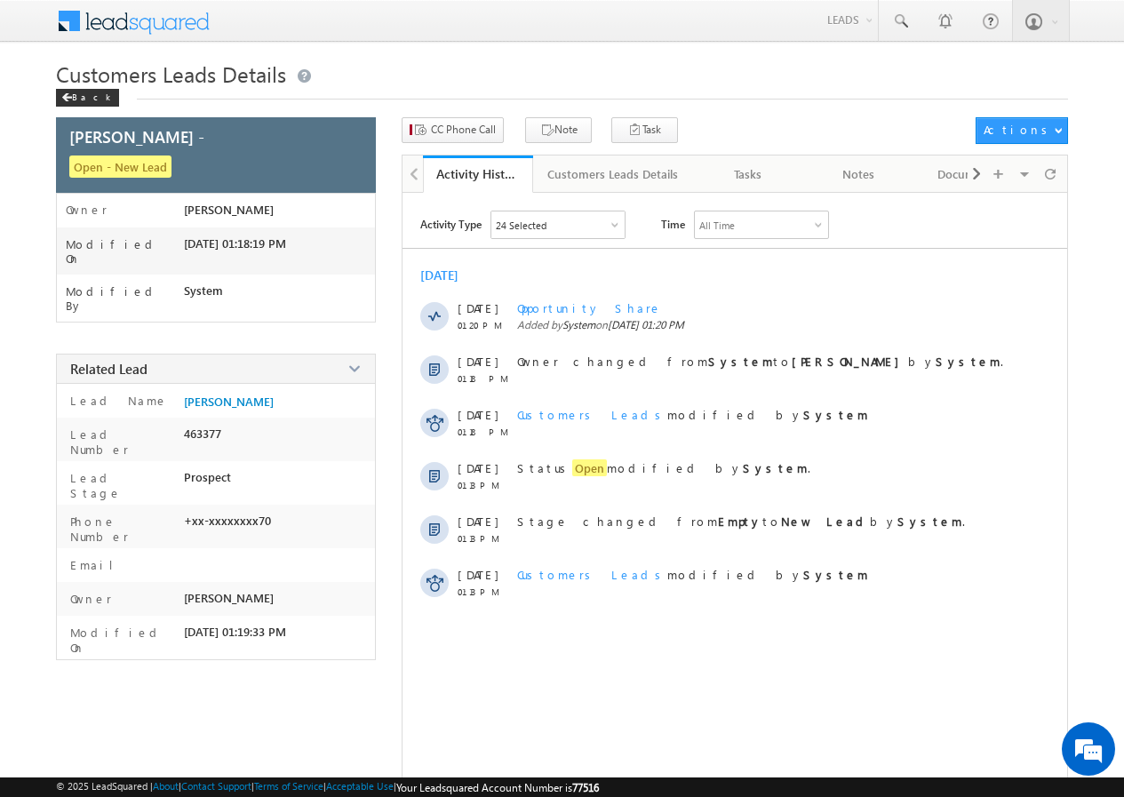
click at [60, 87] on span "Customers Leads Details" at bounding box center [171, 74] width 230 height 28
click at [71, 94] on span at bounding box center [66, 97] width 11 height 9
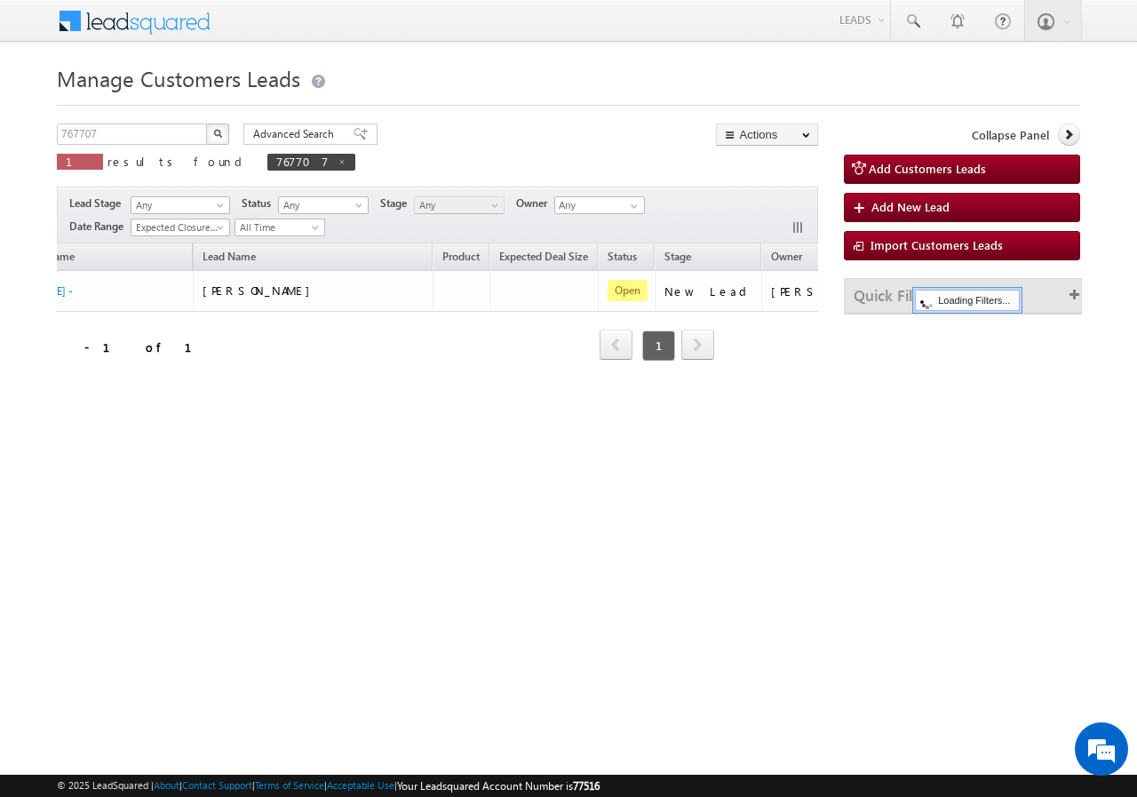
scroll to position [0, 167]
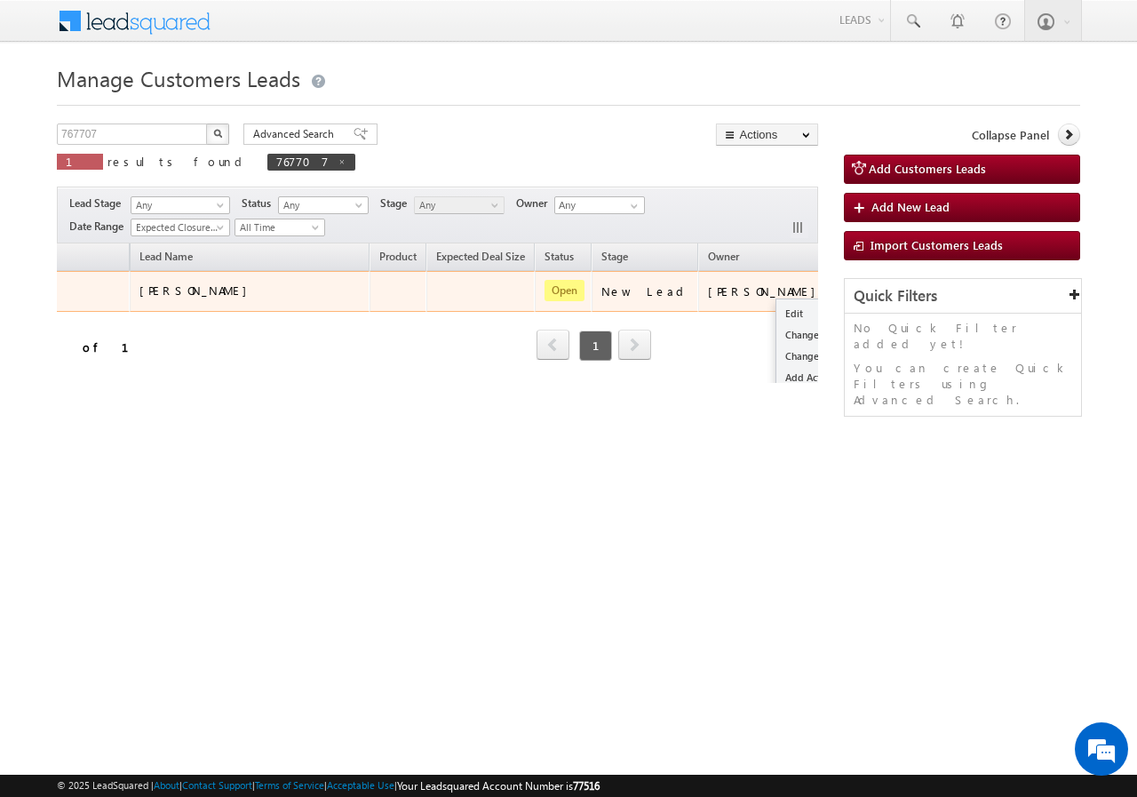
click at [847, 292] on button "button" at bounding box center [856, 291] width 18 height 18
click at [776, 310] on link "Edit" at bounding box center [820, 313] width 89 height 21
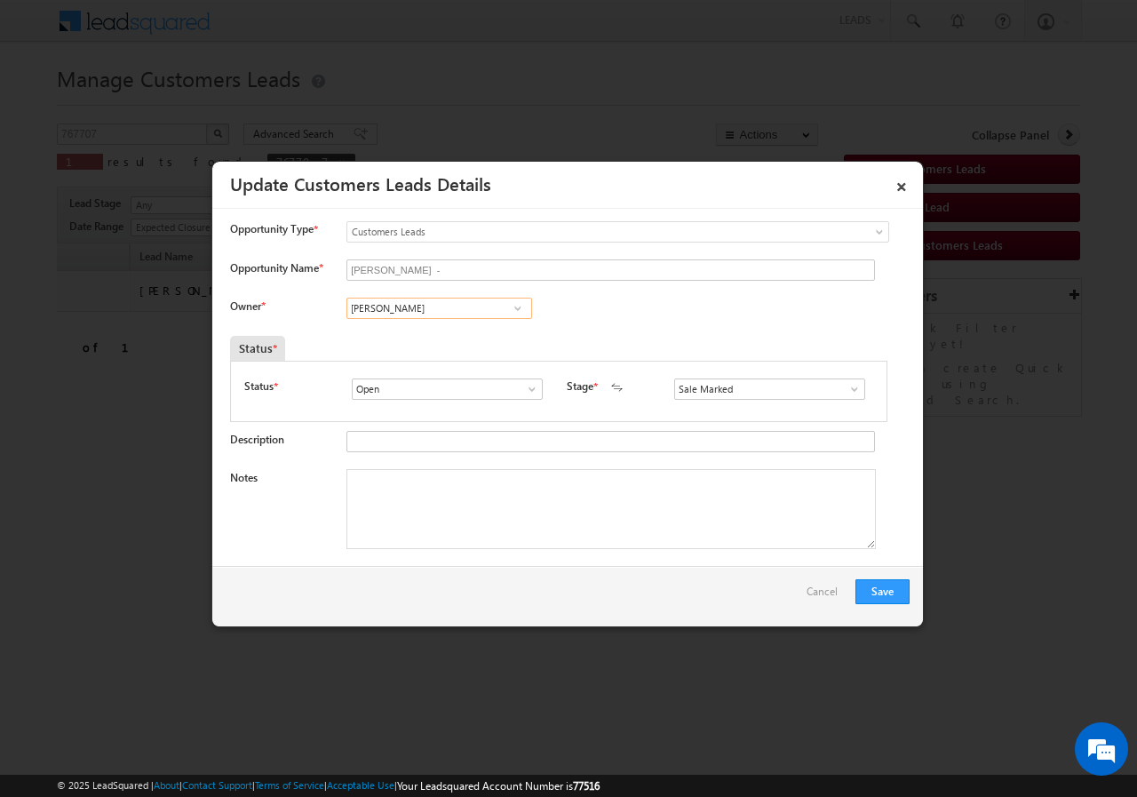
click at [381, 307] on input "[PERSON_NAME]" at bounding box center [439, 308] width 186 height 21
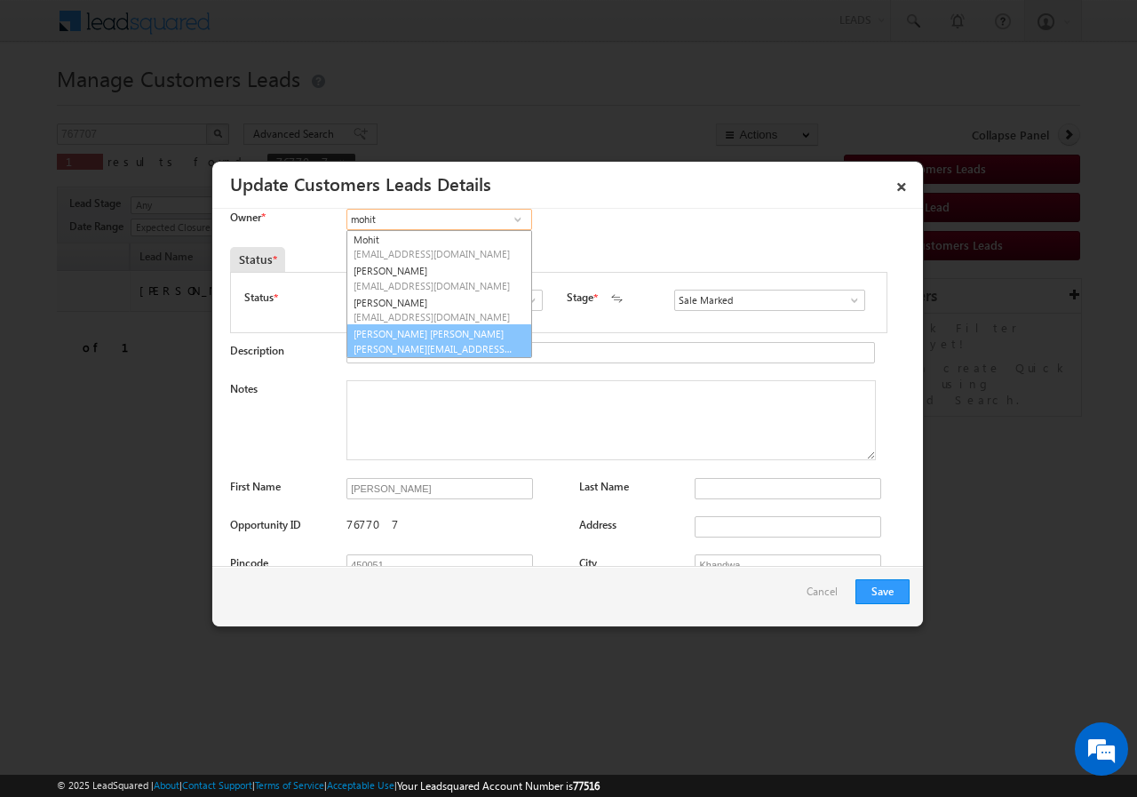
scroll to position [0, 0]
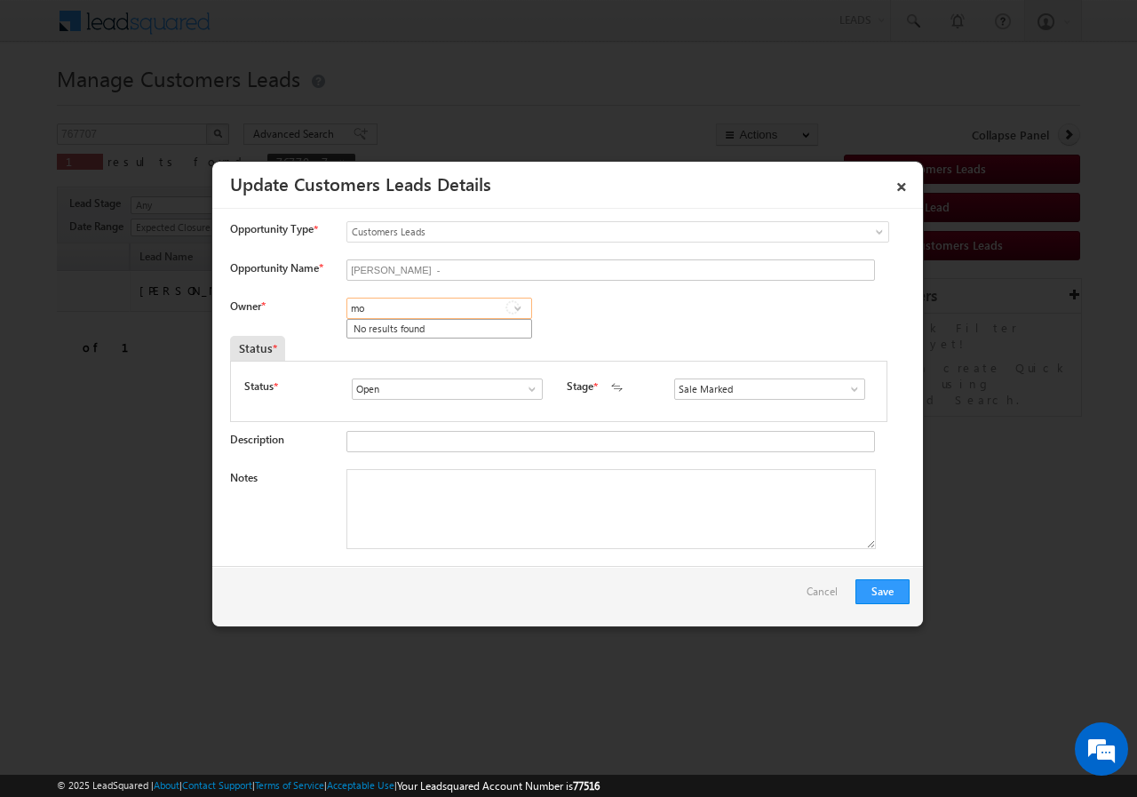
type input "m"
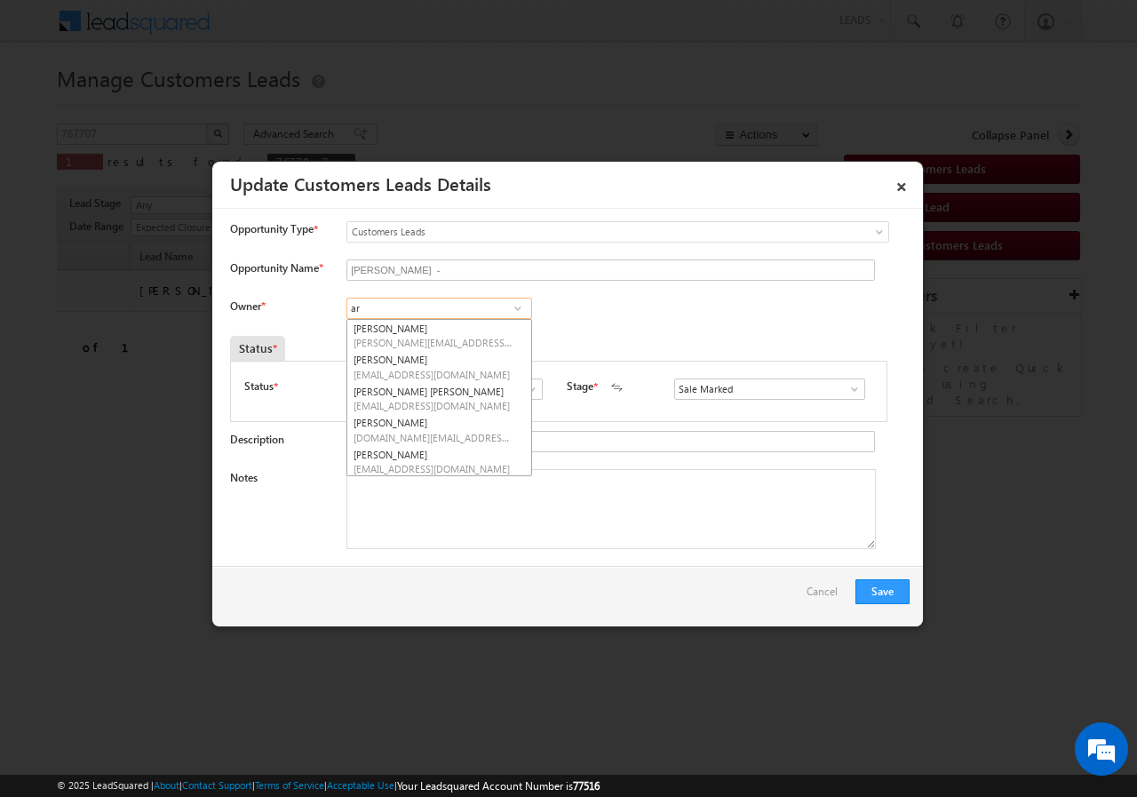
type input "a"
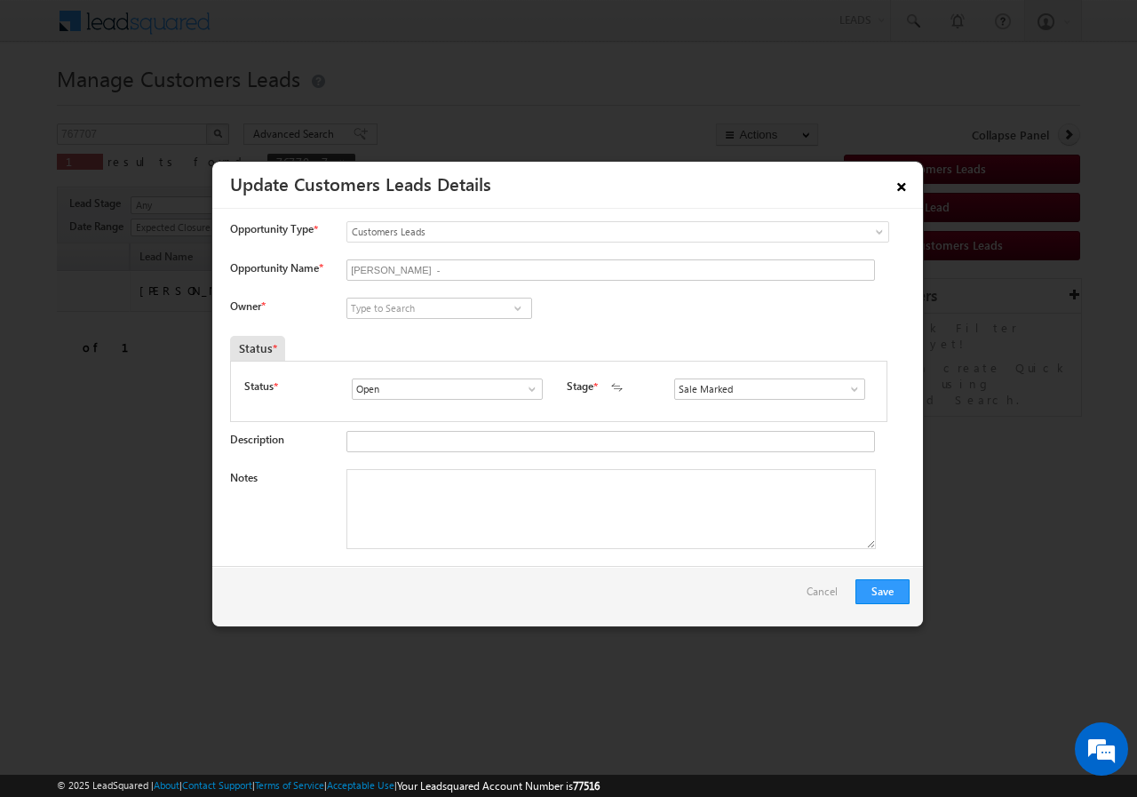
click at [901, 182] on link "×" at bounding box center [902, 183] width 30 height 31
click at [901, 182] on link "Add Customers Leads" at bounding box center [962, 169] width 236 height 29
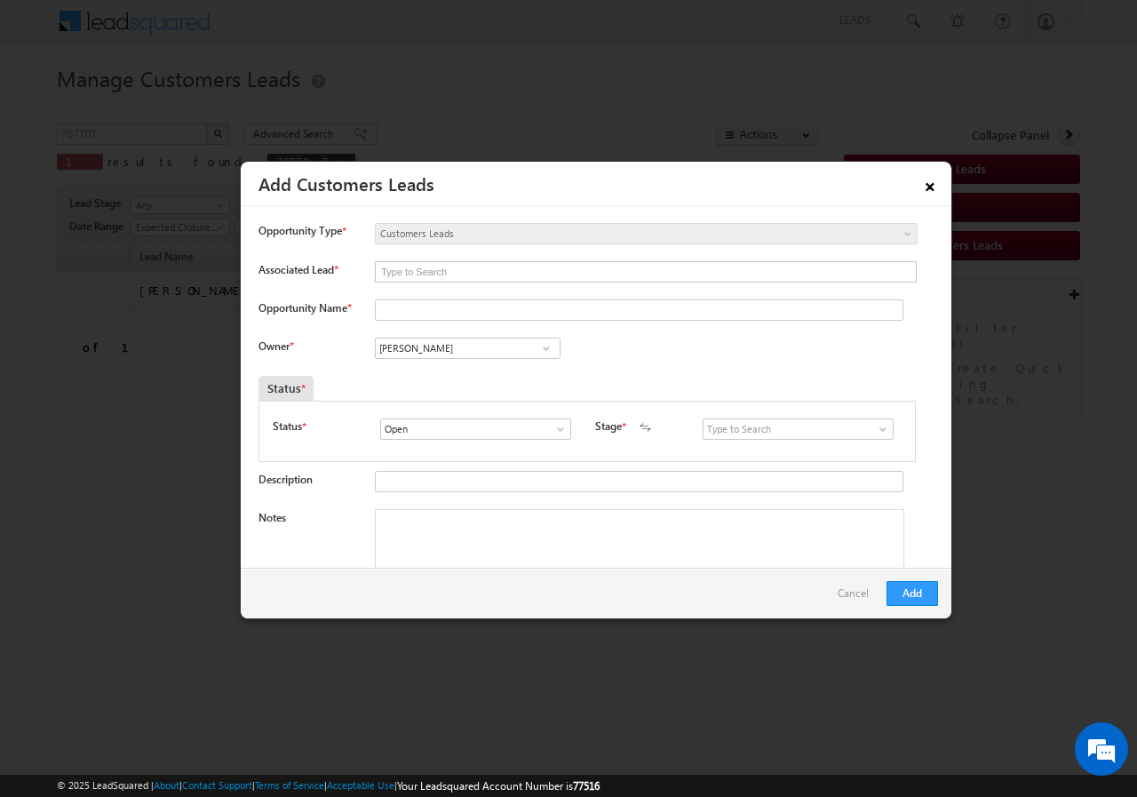
click at [929, 182] on link "×" at bounding box center [930, 183] width 30 height 31
click at [929, 182] on link "Add Customers Leads" at bounding box center [962, 169] width 236 height 29
click at [931, 187] on link "×" at bounding box center [930, 183] width 30 height 31
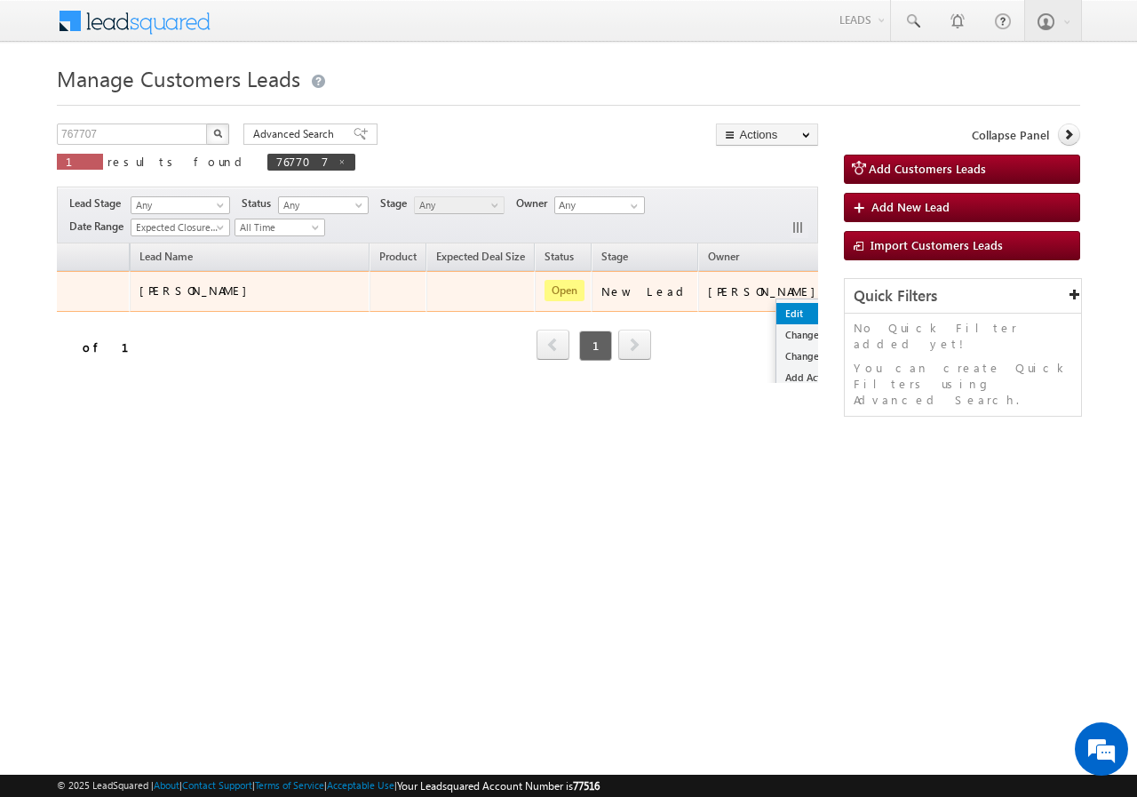
click at [776, 306] on link "Edit" at bounding box center [820, 313] width 89 height 21
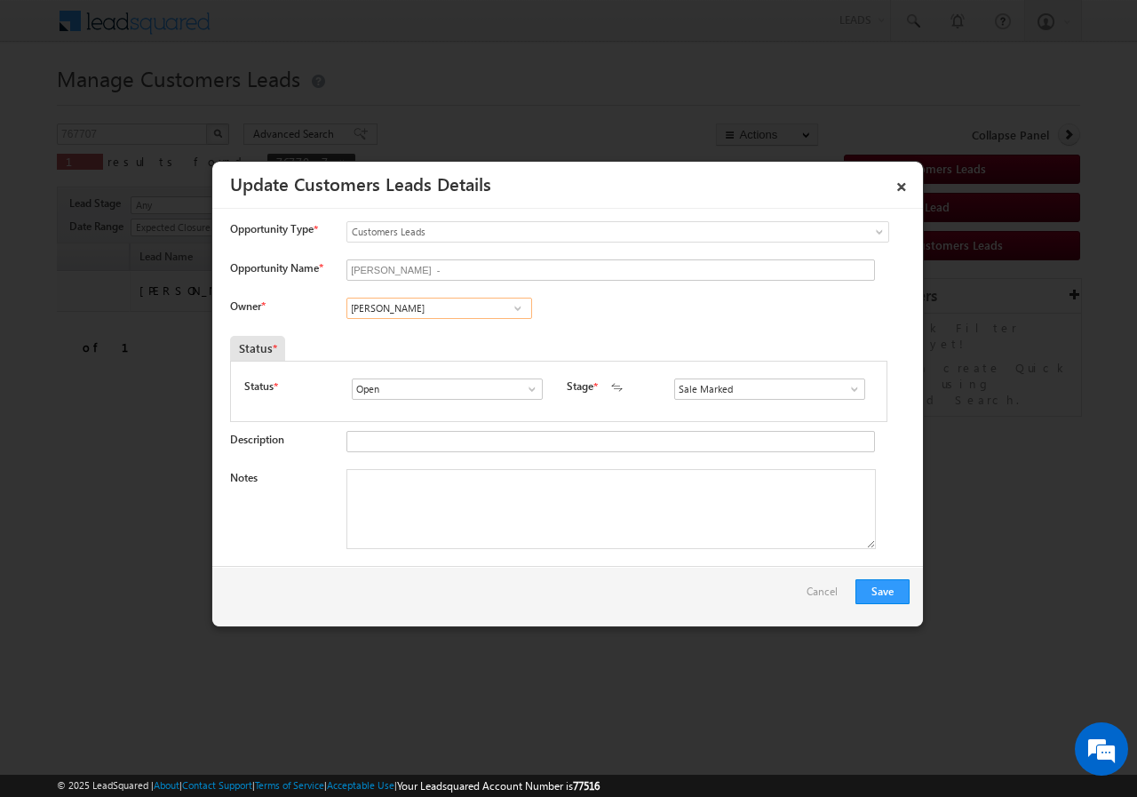
click at [399, 308] on input "[PERSON_NAME]" at bounding box center [439, 308] width 186 height 21
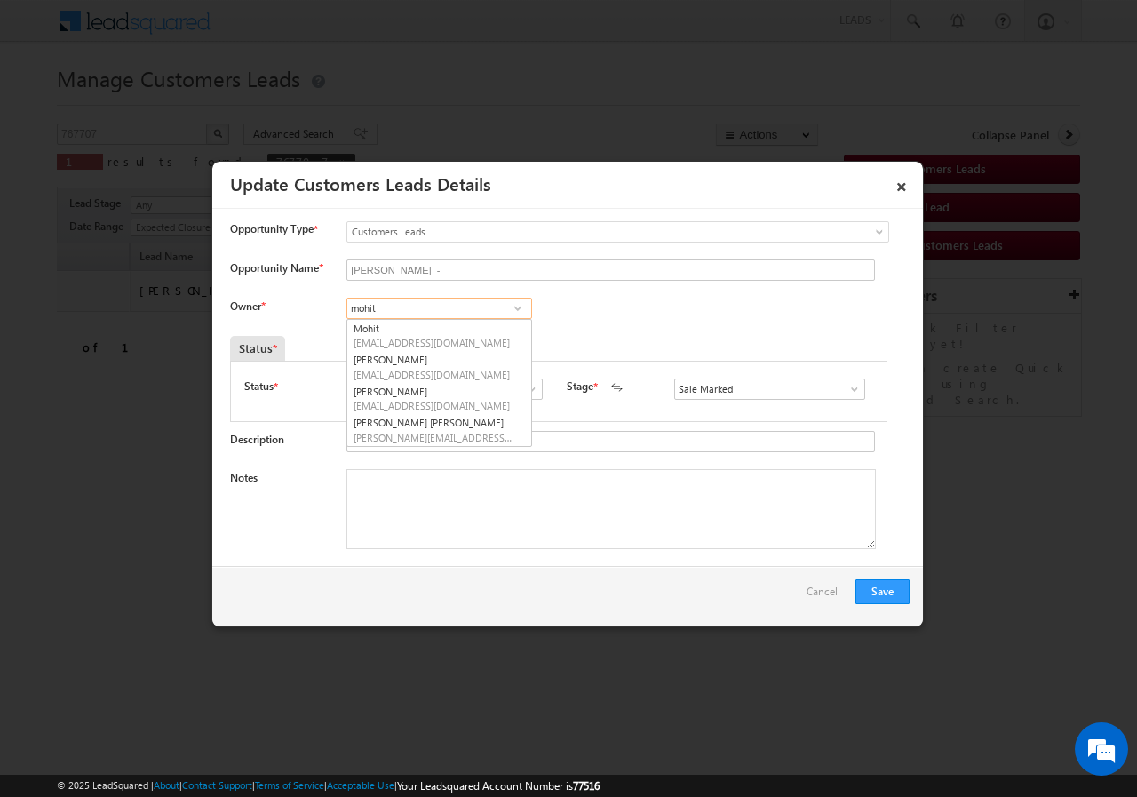
drag, startPoint x: 410, startPoint y: 219, endPoint x: 337, endPoint y: 224, distance: 73.9
type input "v"
type input "Mohi"
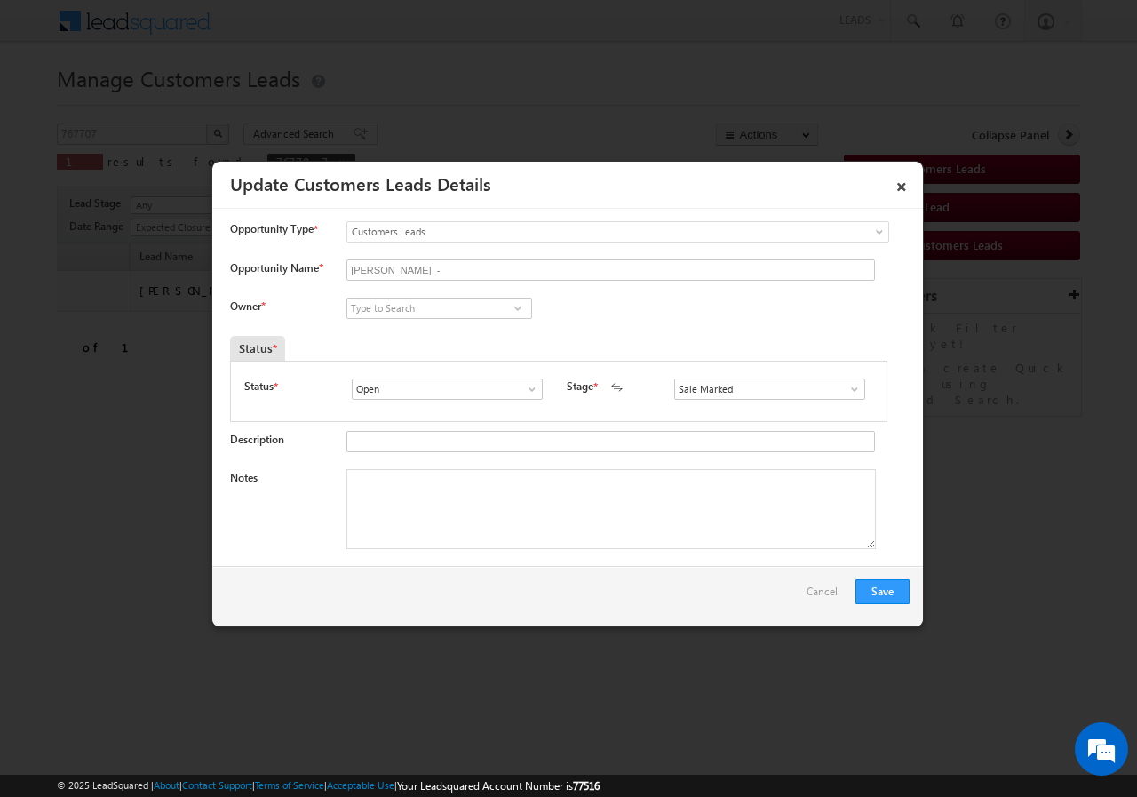
click at [904, 187] on link "×" at bounding box center [902, 183] width 30 height 31
